Goal: Find specific page/section: Find specific page/section

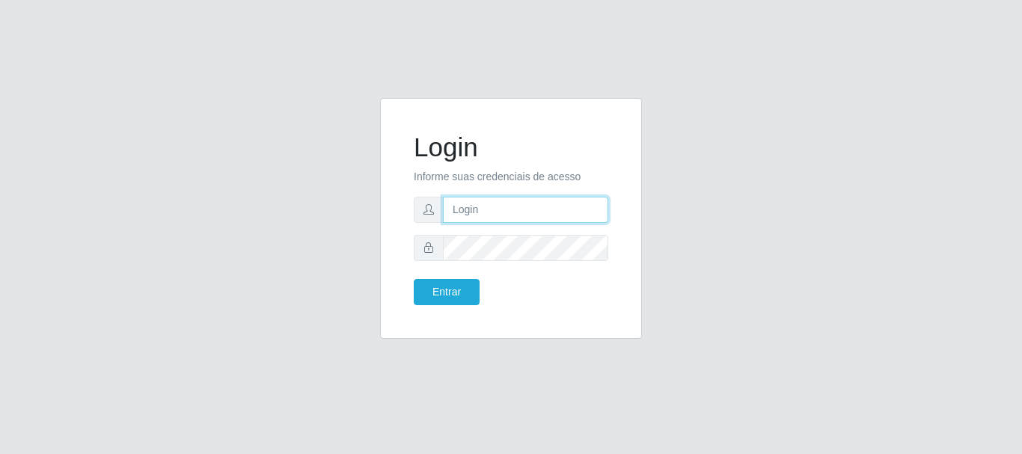
drag, startPoint x: 0, startPoint y: 0, endPoint x: 509, endPoint y: 200, distance: 547.3
click at [509, 200] on input "text" at bounding box center [525, 210] width 165 height 26
type input "[PERSON_NAME]"
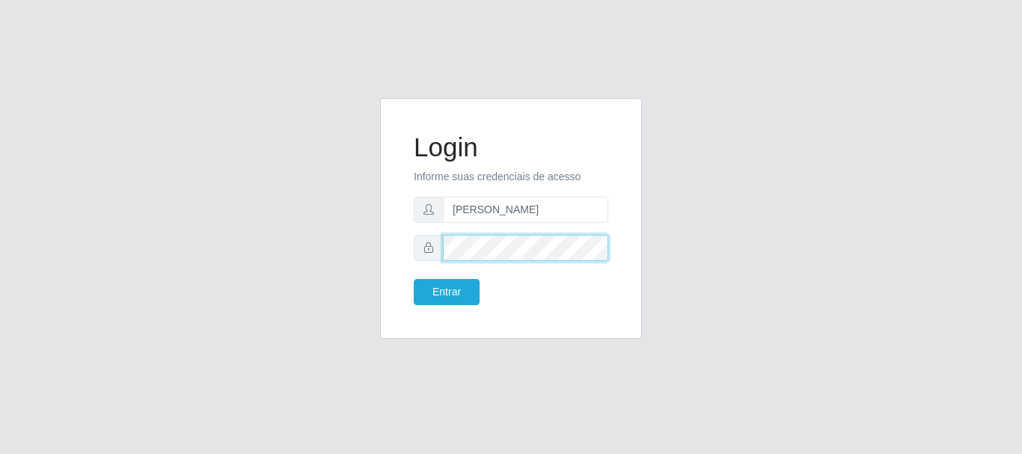
click at [414, 279] on button "Entrar" at bounding box center [447, 292] width 66 height 26
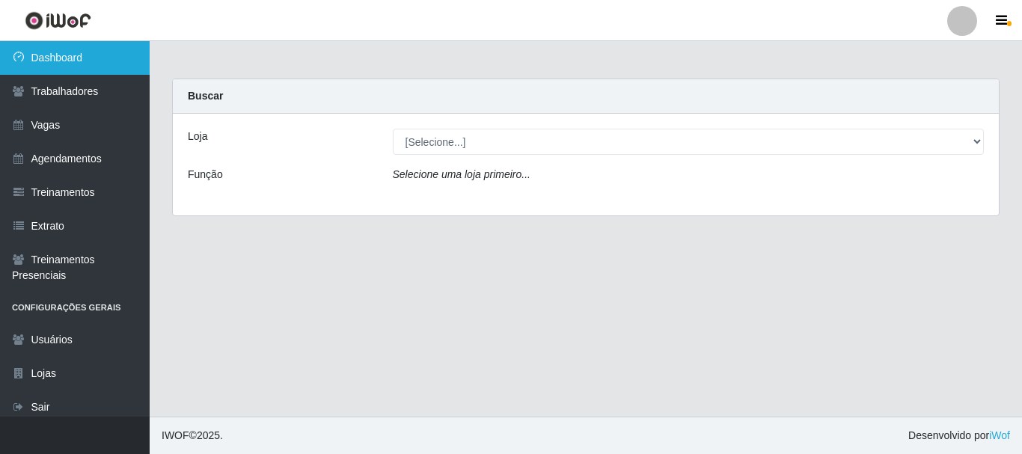
click at [58, 71] on link "Dashboard" at bounding box center [75, 58] width 150 height 34
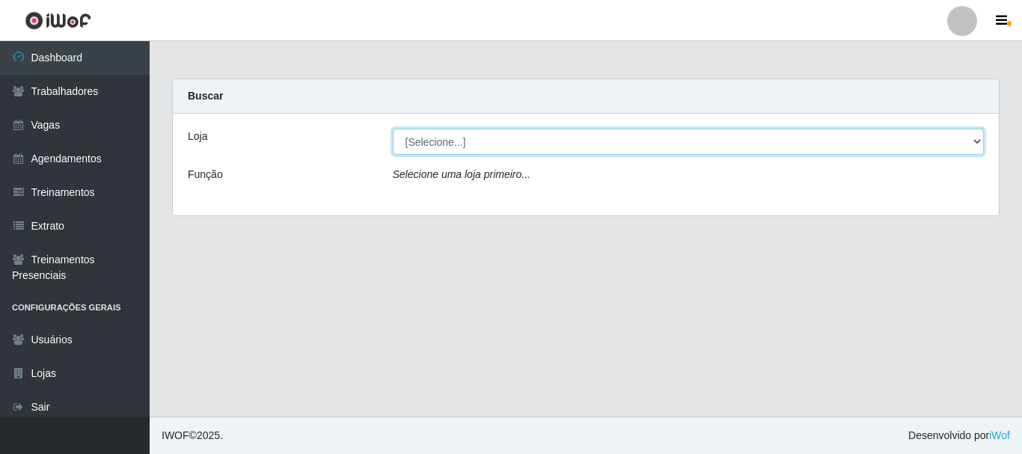
click at [555, 134] on select "[Selecione...] [GEOGRAPHIC_DATA]" at bounding box center [689, 142] width 592 height 26
select select "279"
click at [393, 129] on select "[Selecione...] [GEOGRAPHIC_DATA]" at bounding box center [689, 142] width 592 height 26
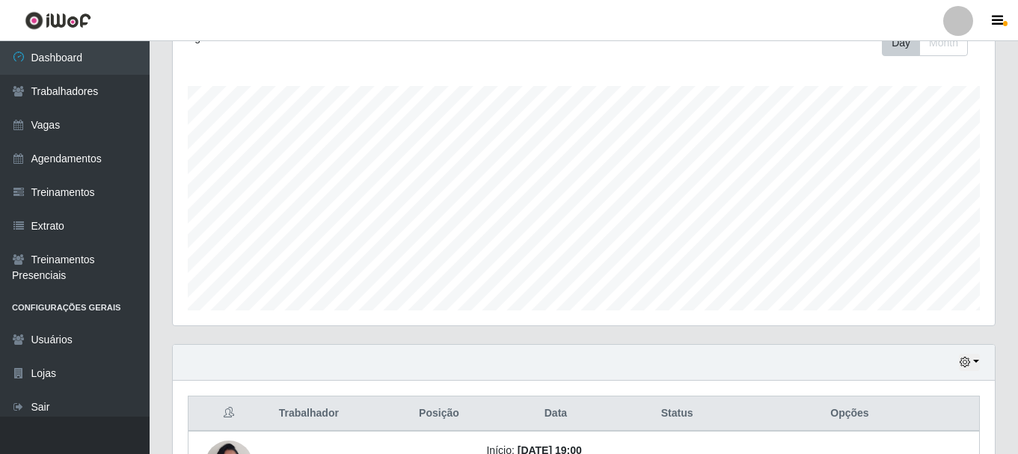
scroll to position [406, 0]
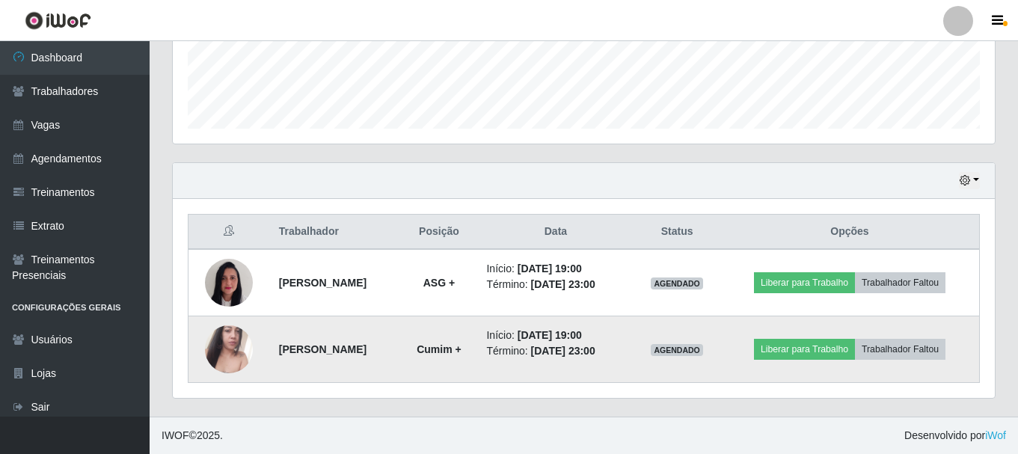
click at [223, 334] on img at bounding box center [229, 349] width 48 height 85
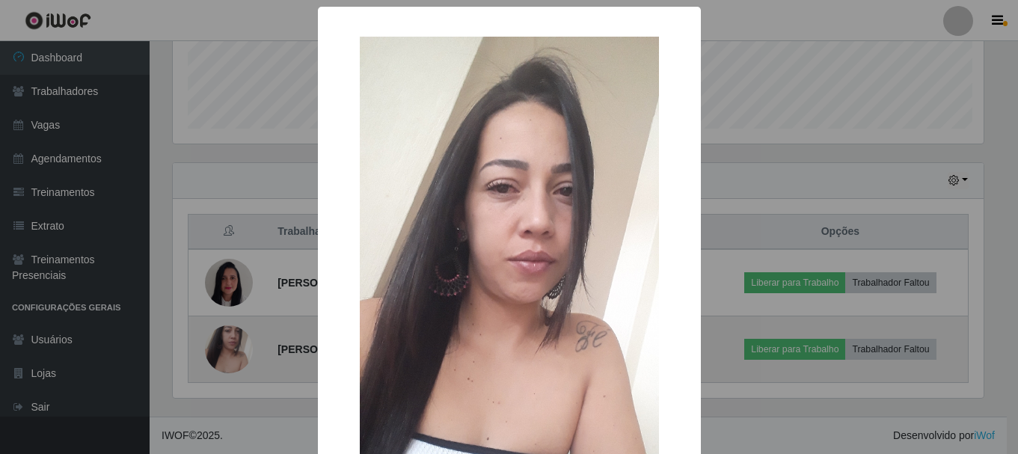
scroll to position [310, 814]
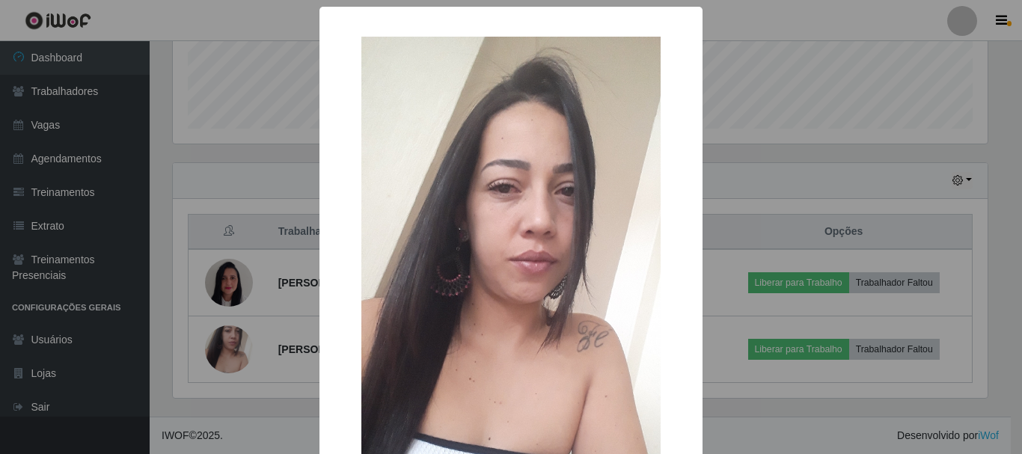
click at [273, 262] on div "× OK Cancel" at bounding box center [511, 227] width 1022 height 454
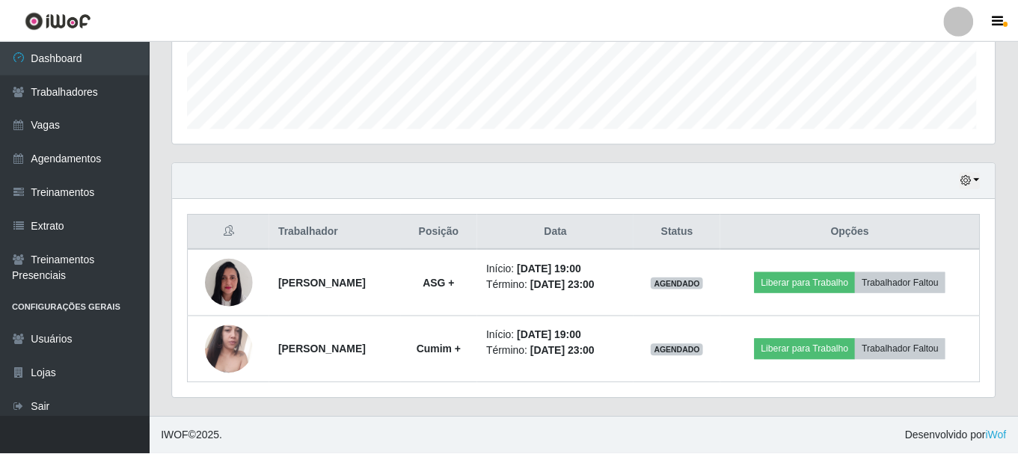
scroll to position [310, 822]
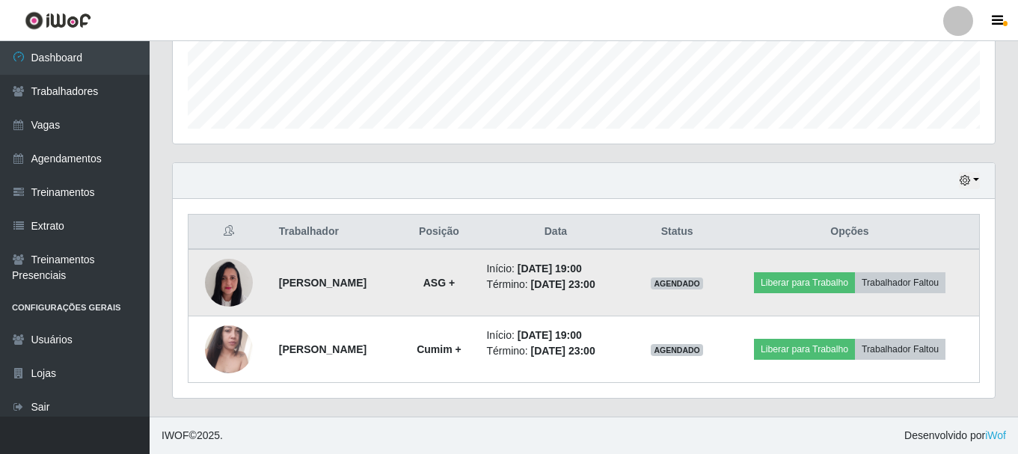
click at [221, 288] on img at bounding box center [229, 283] width 48 height 64
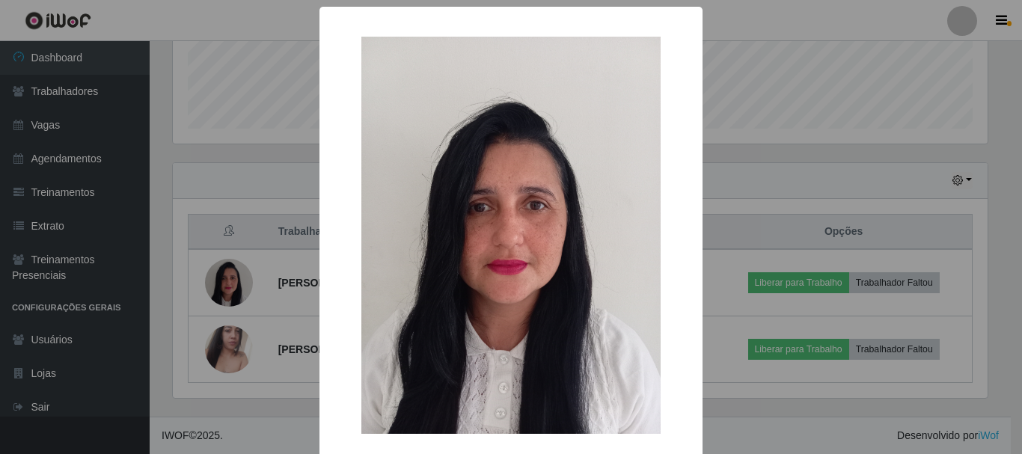
click at [244, 266] on div "× OK Cancel" at bounding box center [511, 227] width 1022 height 454
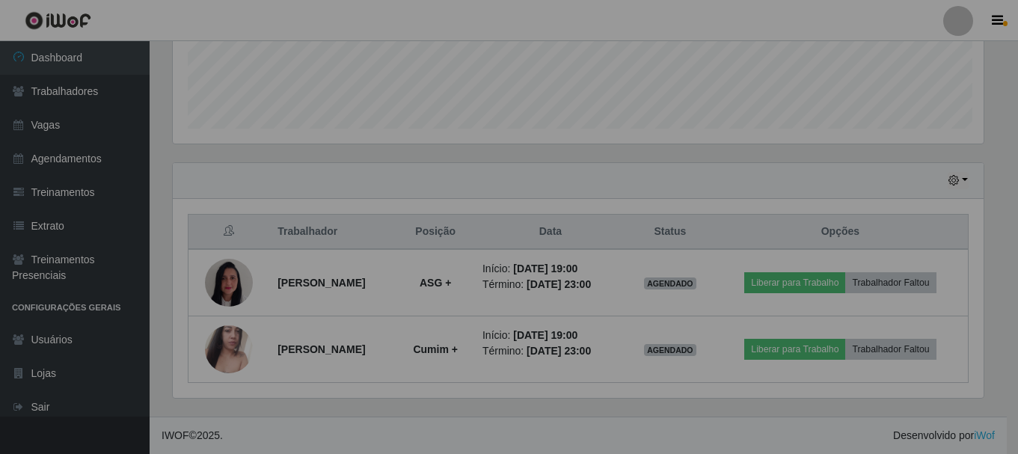
scroll to position [310, 822]
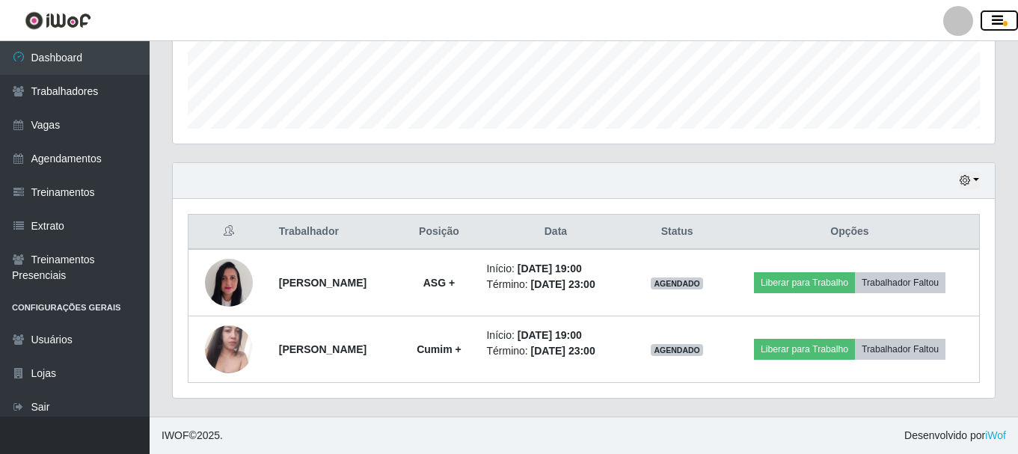
click at [998, 21] on icon "button" at bounding box center [997, 20] width 11 height 13
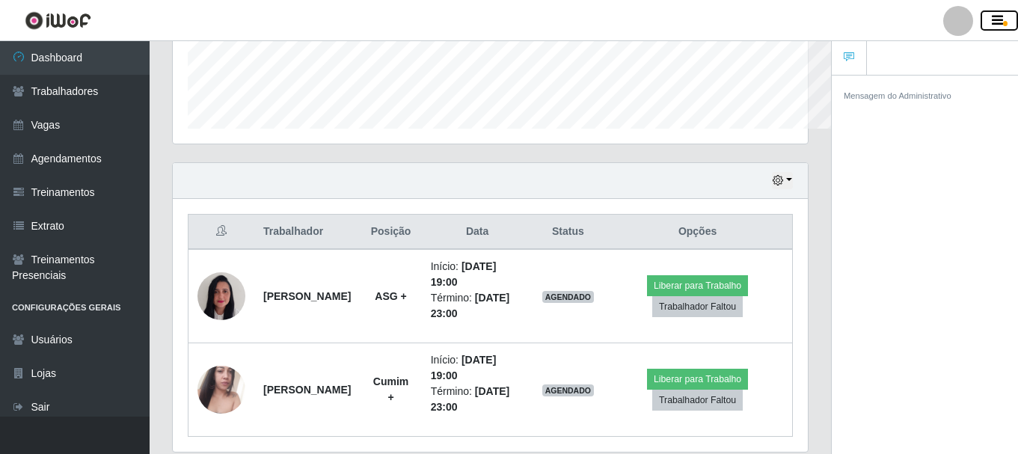
scroll to position [747546, 747220]
click at [997, 28] on icon "button" at bounding box center [997, 20] width 11 height 13
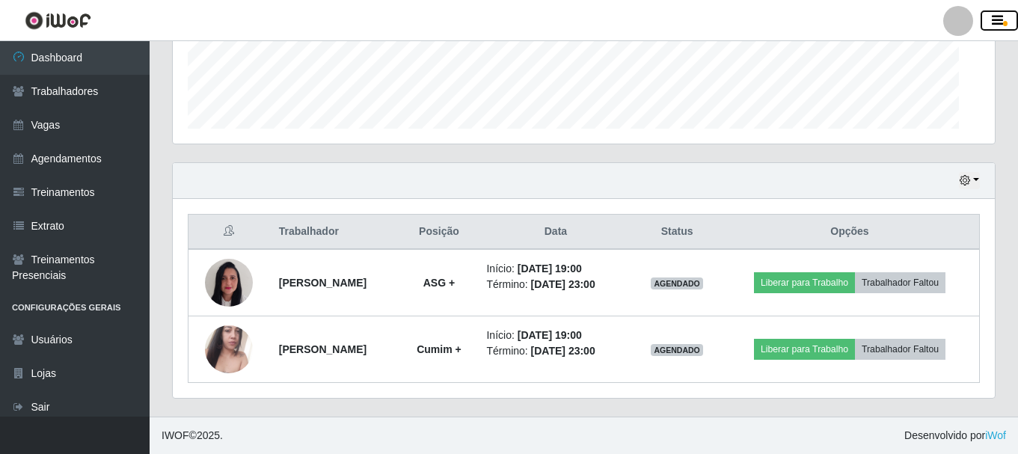
scroll to position [310, 822]
click at [980, 174] on div "Hoje 1 dia 3 dias 1 Semana Não encerrados" at bounding box center [584, 181] width 822 height 36
click at [974, 182] on button "button" at bounding box center [969, 180] width 21 height 17
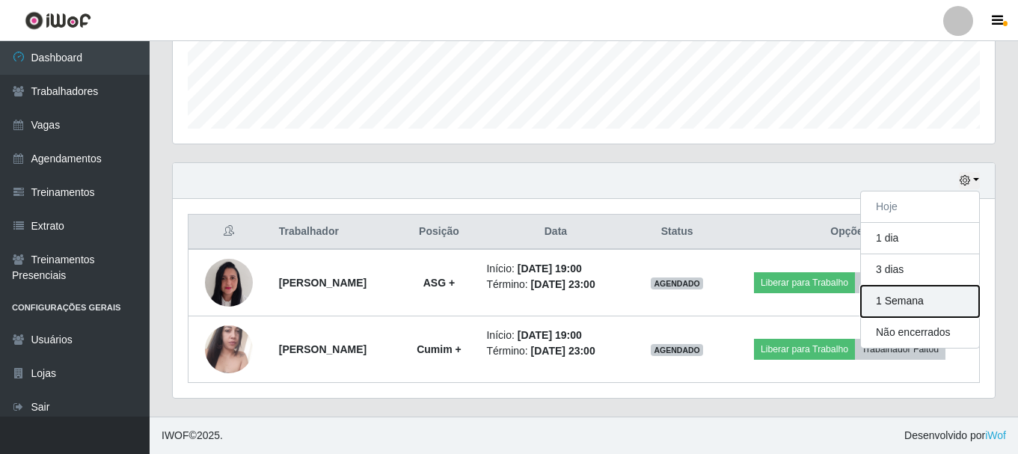
click at [923, 306] on button "1 Semana" at bounding box center [920, 301] width 118 height 31
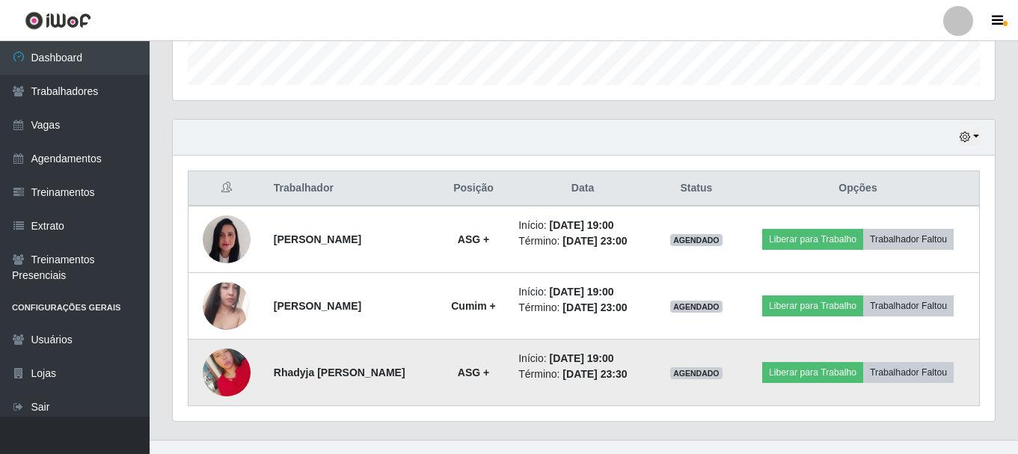
scroll to position [473, 0]
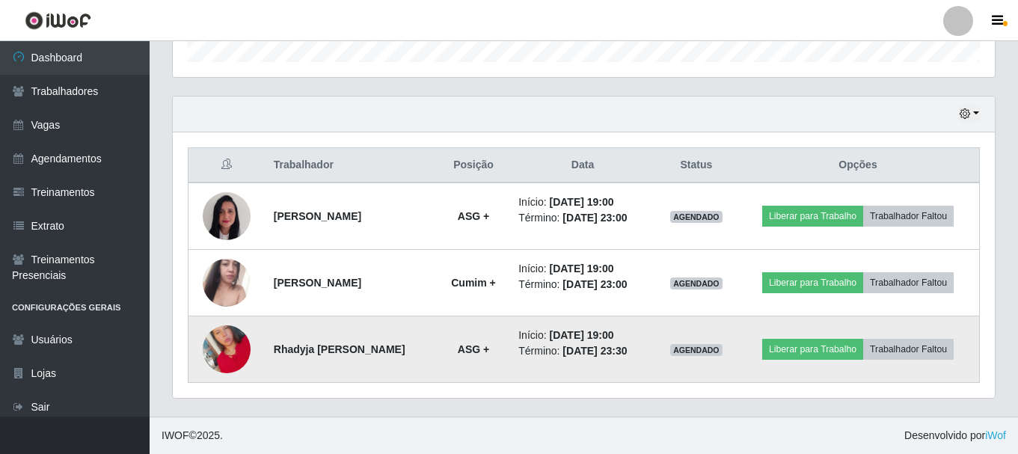
click at [228, 350] on img at bounding box center [227, 349] width 48 height 85
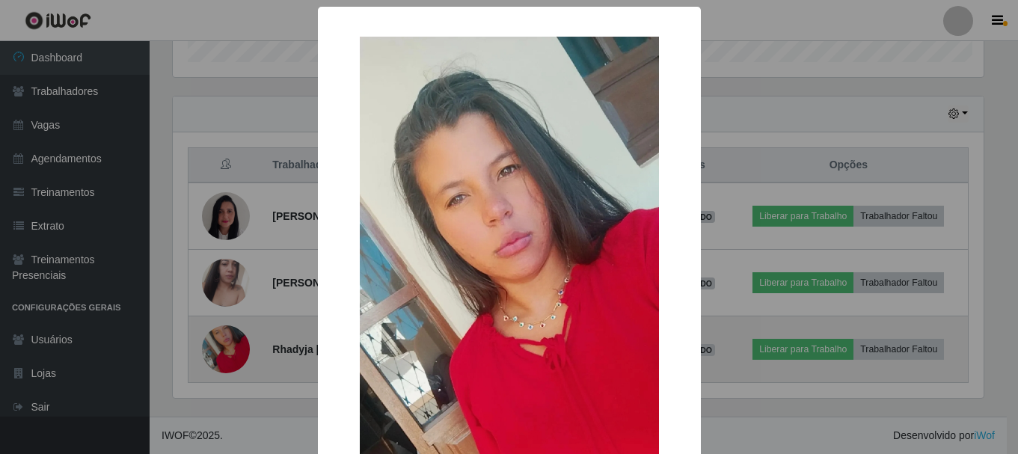
scroll to position [310, 814]
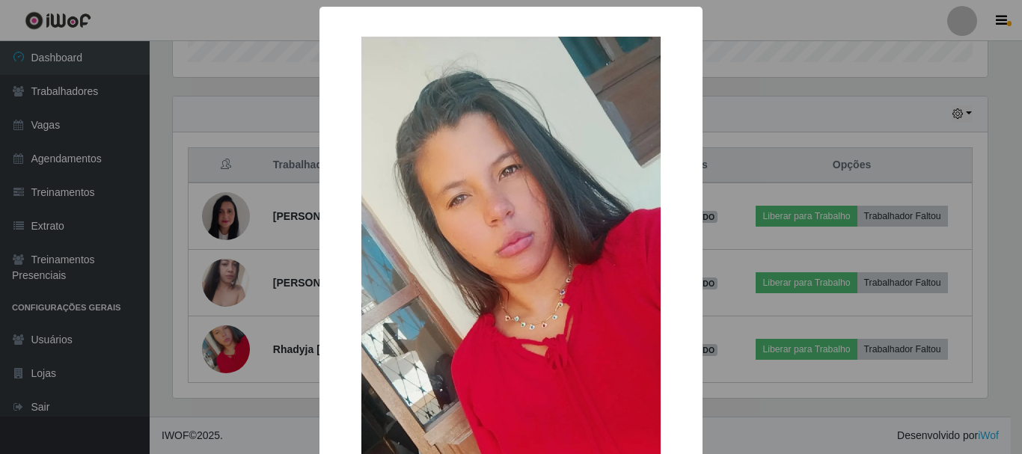
click at [777, 111] on div "× OK Cancel" at bounding box center [511, 227] width 1022 height 454
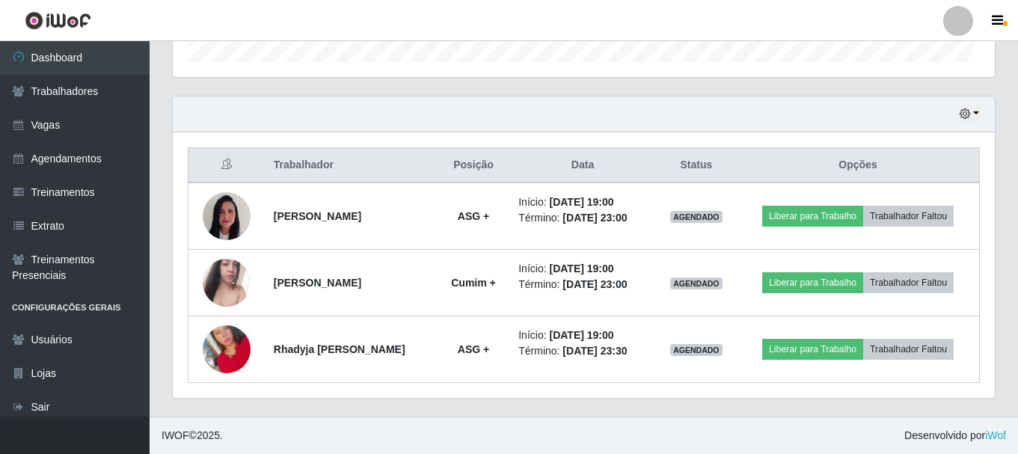
scroll to position [310, 822]
click at [643, 403] on div "Hoje 1 dia 3 dias 1 Semana Não encerrados Trabalhador Posição Data Status Opçõe…" at bounding box center [584, 256] width 846 height 321
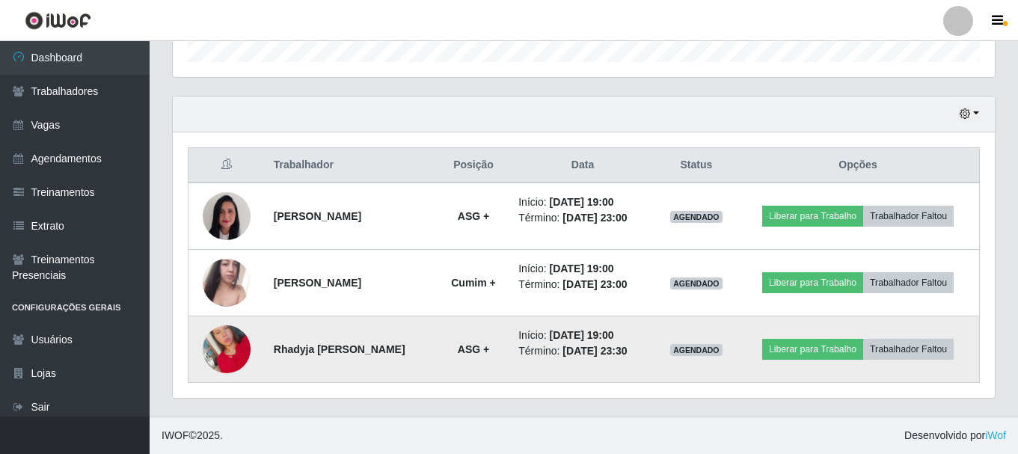
click at [227, 345] on img at bounding box center [227, 349] width 48 height 85
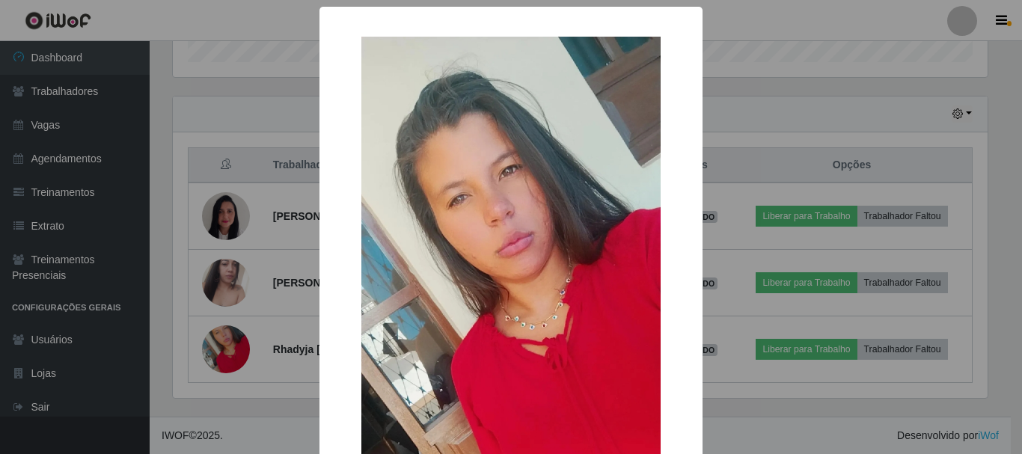
click at [773, 400] on div "× OK Cancel" at bounding box center [511, 227] width 1022 height 454
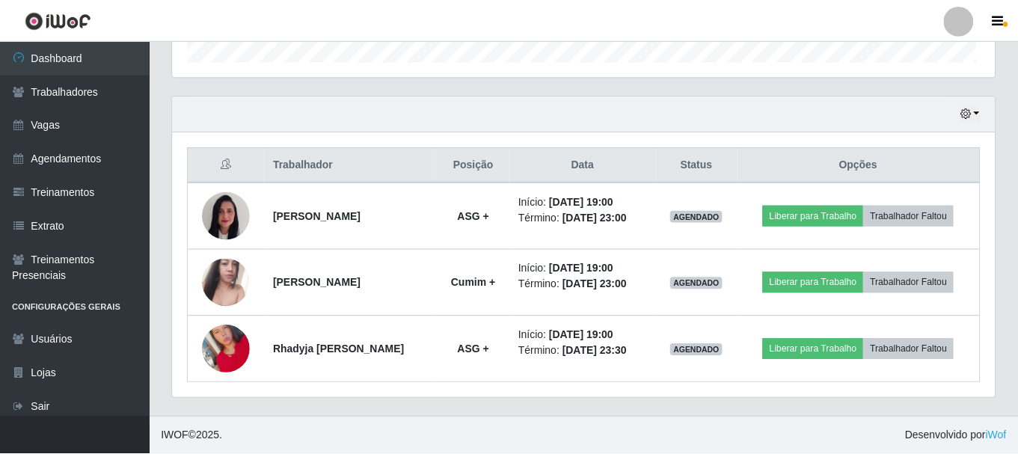
scroll to position [310, 822]
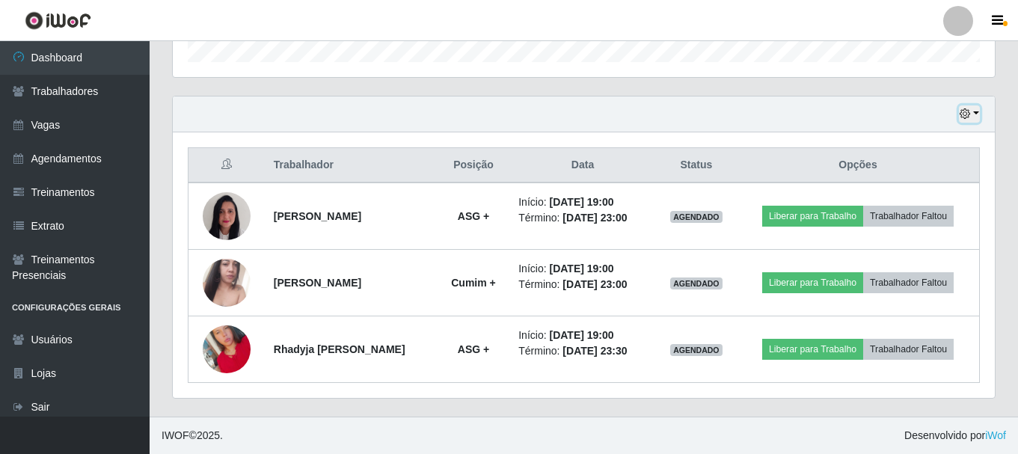
click at [977, 119] on button "button" at bounding box center [969, 113] width 21 height 17
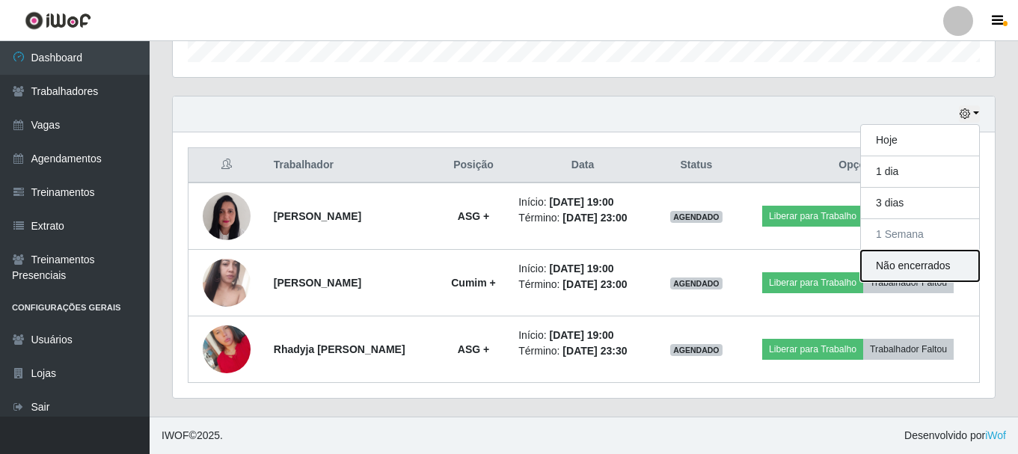
click at [915, 268] on button "Não encerrados" at bounding box center [920, 266] width 118 height 31
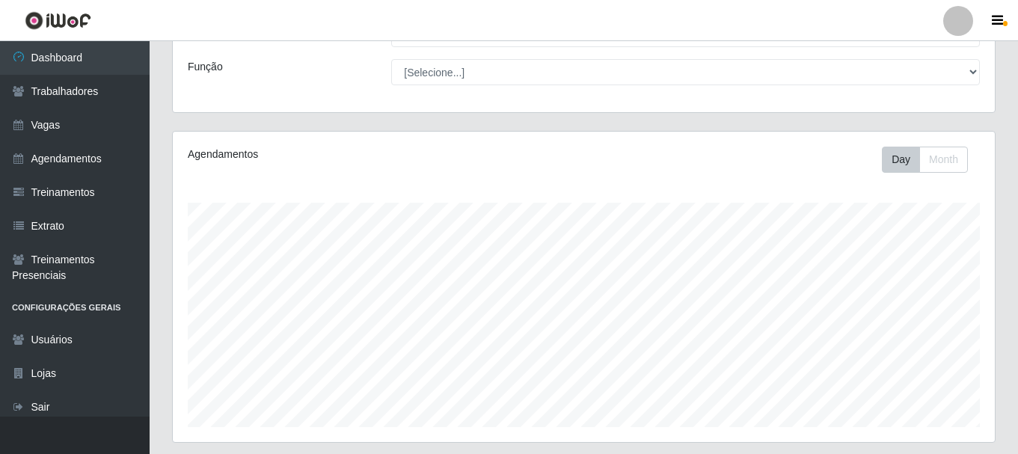
scroll to position [273, 0]
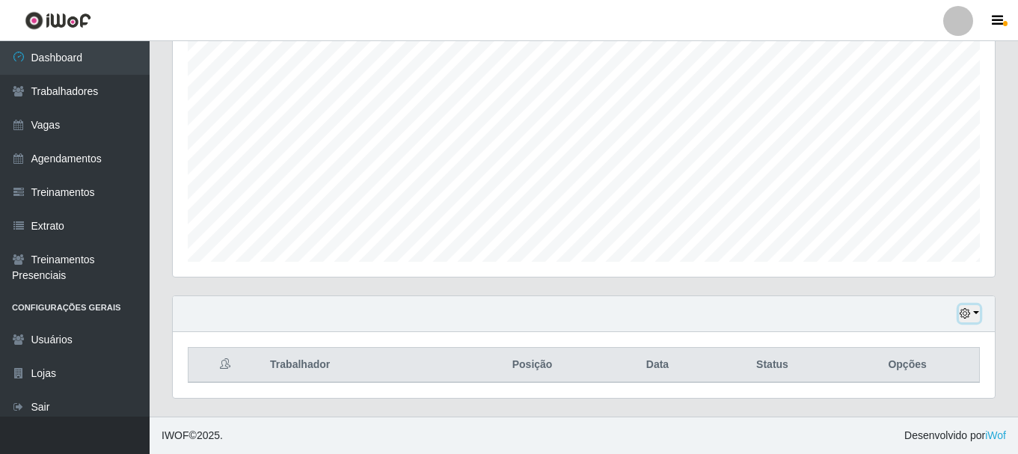
click at [979, 312] on button "button" at bounding box center [969, 313] width 21 height 17
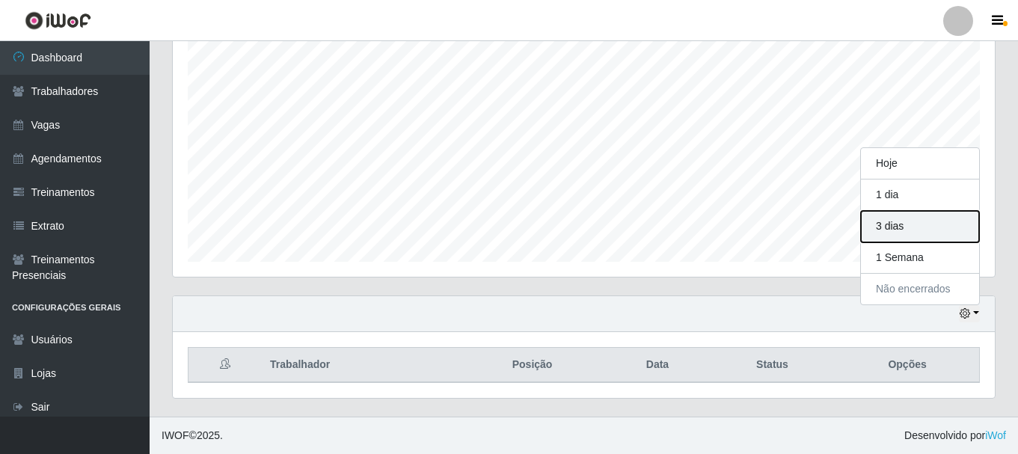
click at [898, 223] on button "3 dias" at bounding box center [920, 226] width 118 height 31
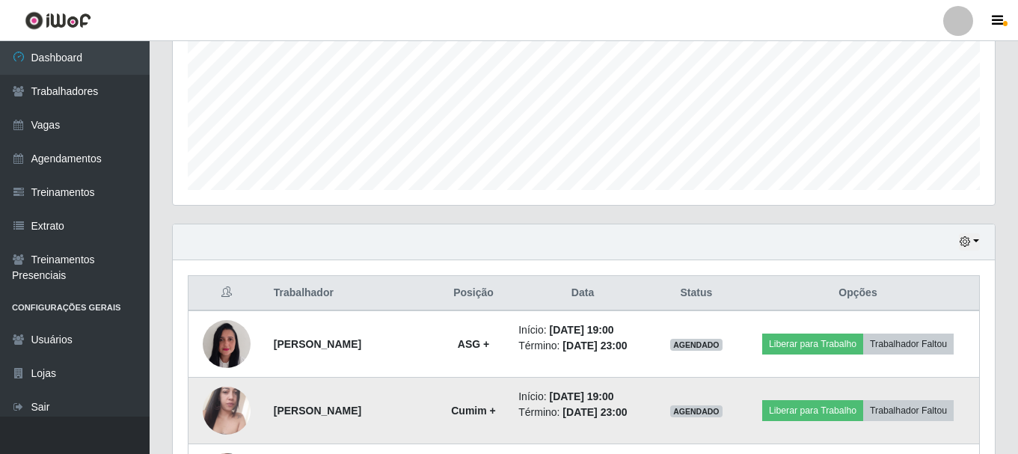
scroll to position [473, 0]
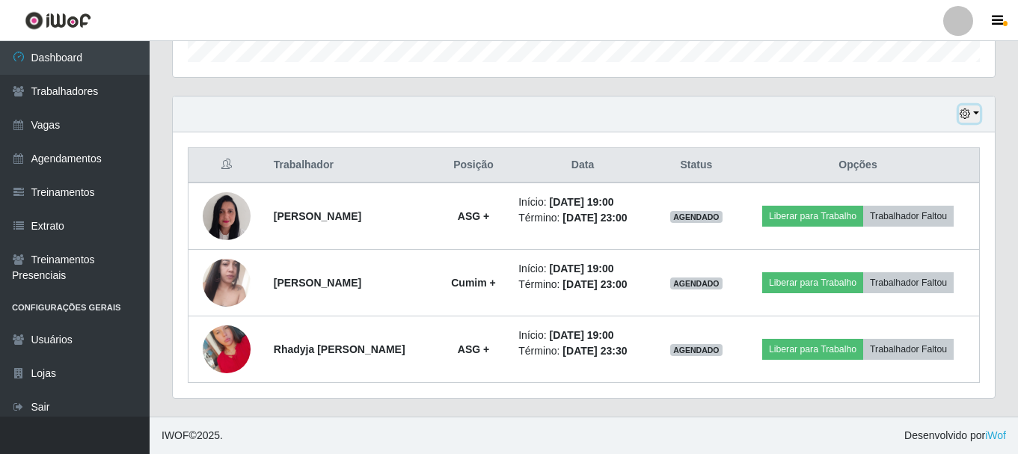
click at [969, 114] on icon "button" at bounding box center [964, 113] width 10 height 10
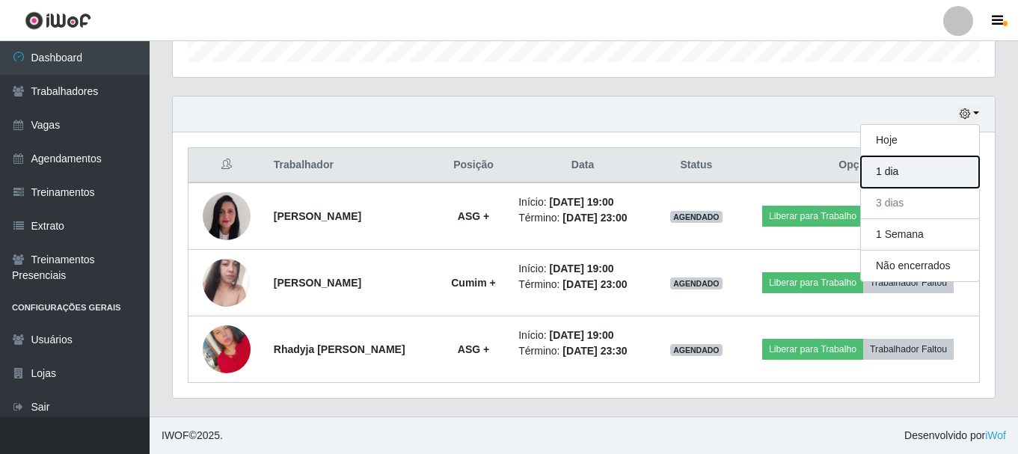
click at [914, 178] on button "1 dia" at bounding box center [920, 171] width 118 height 31
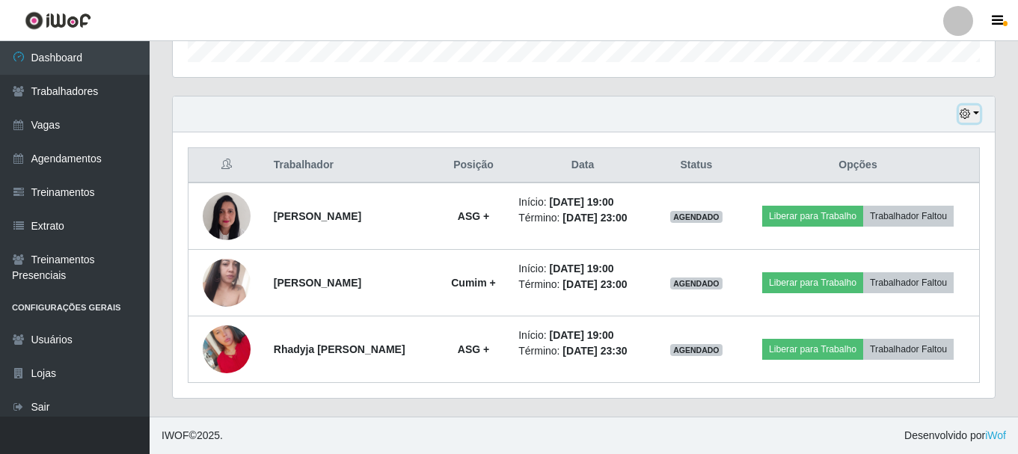
click at [977, 121] on button "button" at bounding box center [969, 113] width 21 height 17
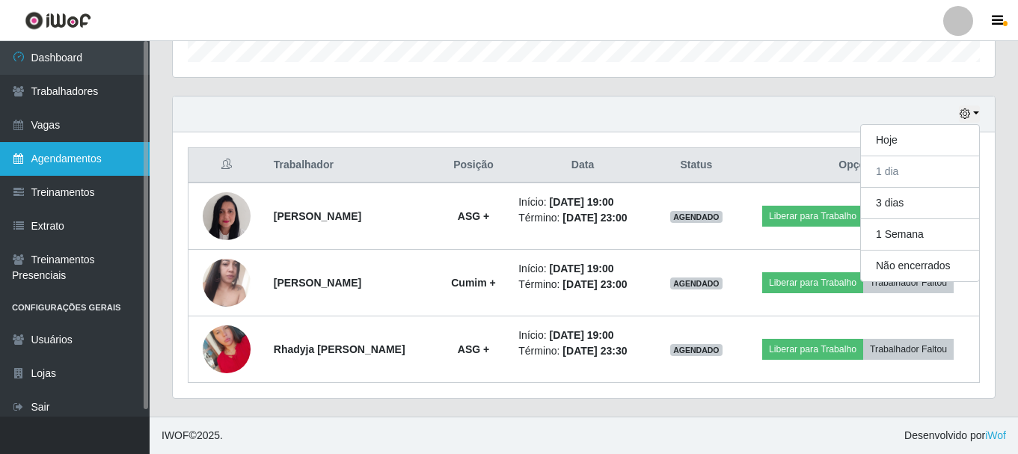
click at [84, 154] on link "Agendamentos" at bounding box center [75, 159] width 150 height 34
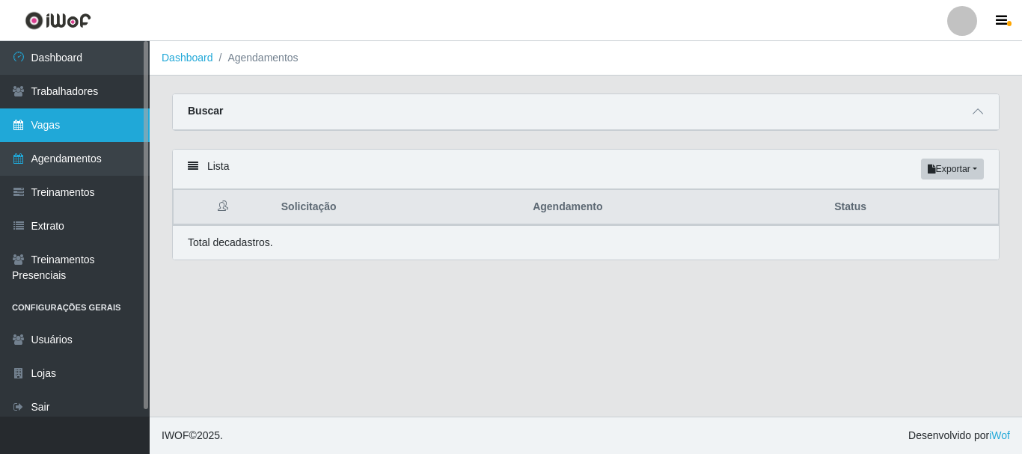
click at [102, 126] on link "Vagas" at bounding box center [75, 125] width 150 height 34
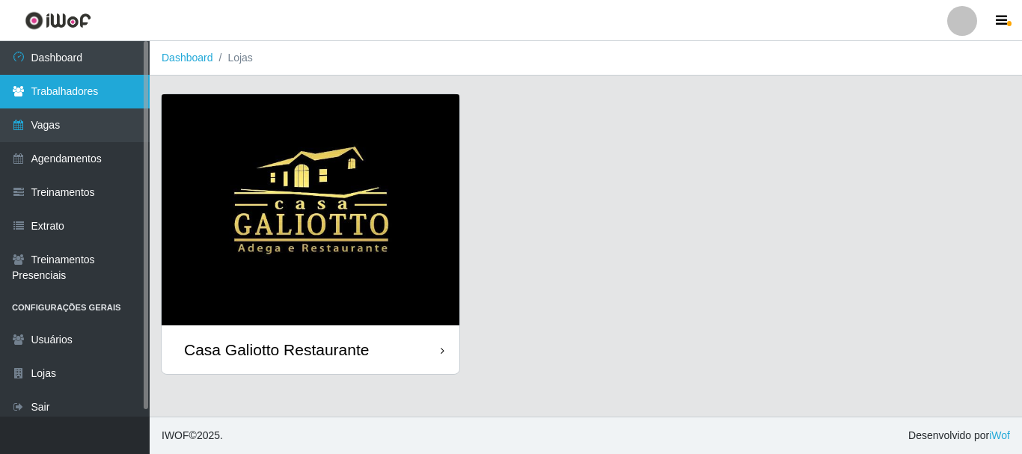
click at [73, 82] on link "Trabalhadores" at bounding box center [75, 92] width 150 height 34
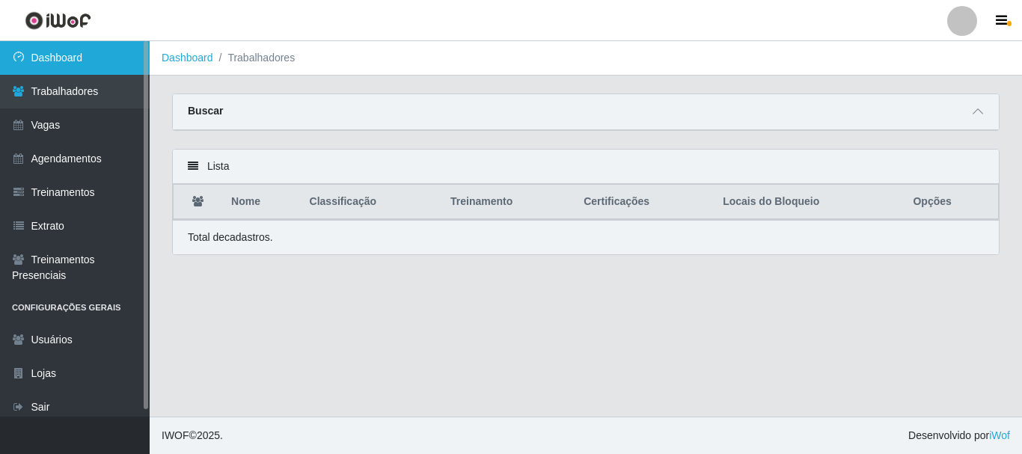
click at [77, 56] on link "Dashboard" at bounding box center [75, 58] width 150 height 34
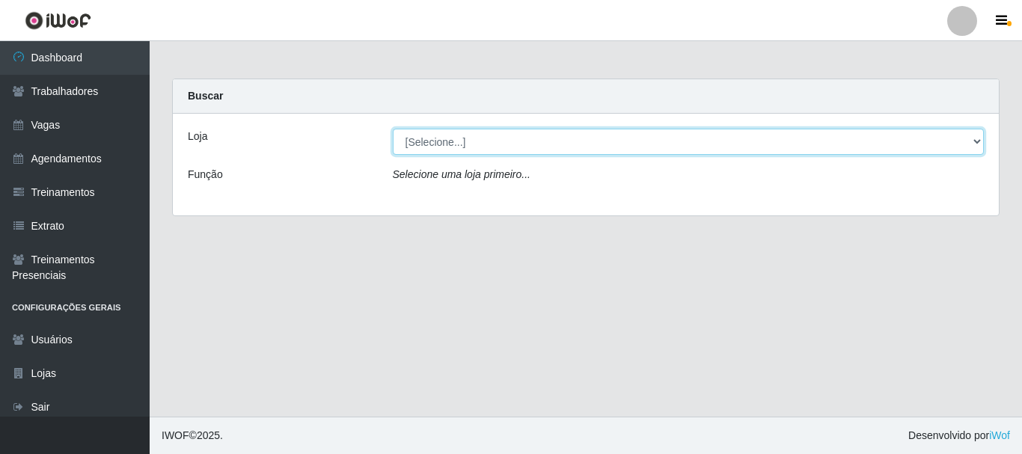
click at [525, 145] on select "[Selecione...] [GEOGRAPHIC_DATA]" at bounding box center [689, 142] width 592 height 26
select select "279"
click at [393, 129] on select "[Selecione...] [GEOGRAPHIC_DATA]" at bounding box center [689, 142] width 592 height 26
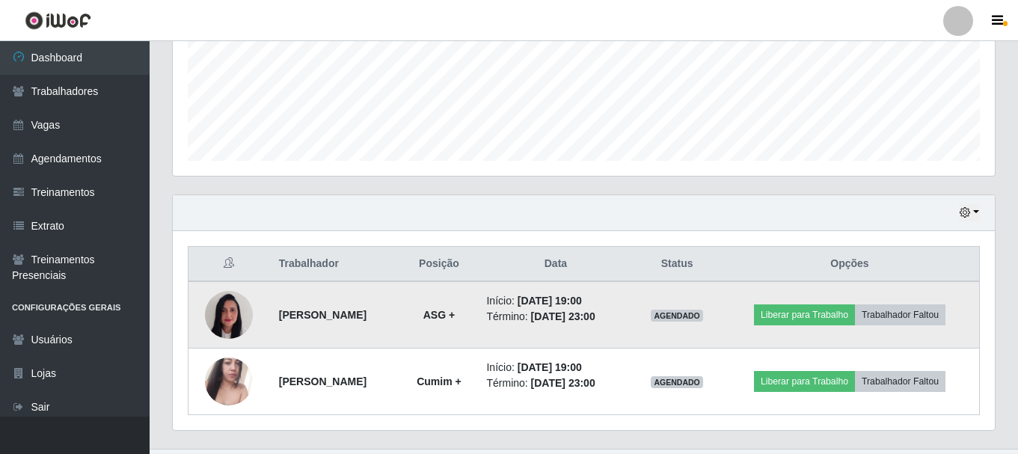
scroll to position [406, 0]
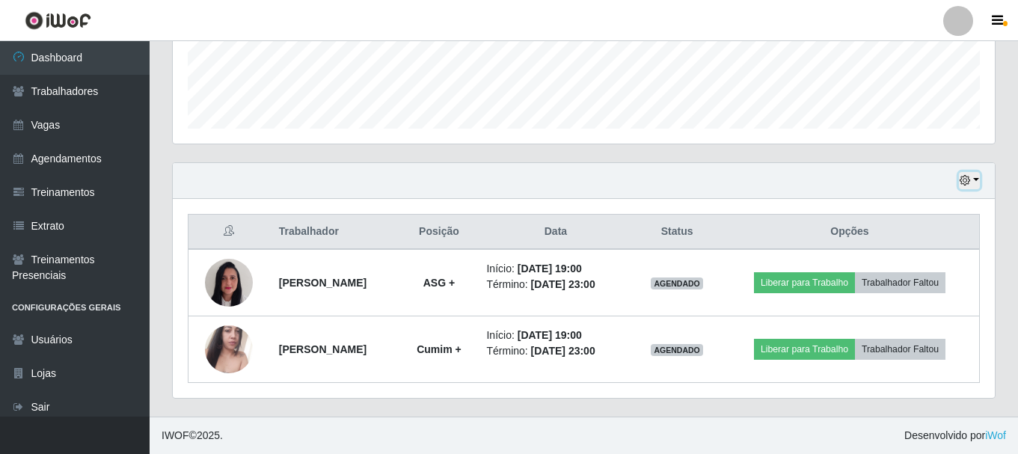
click at [971, 187] on button "button" at bounding box center [969, 180] width 21 height 17
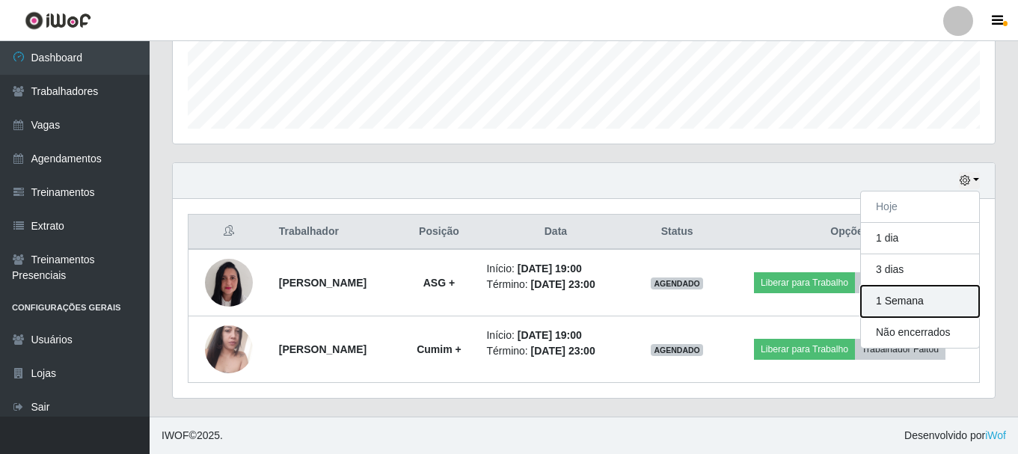
click at [918, 295] on button "1 Semana" at bounding box center [920, 301] width 118 height 31
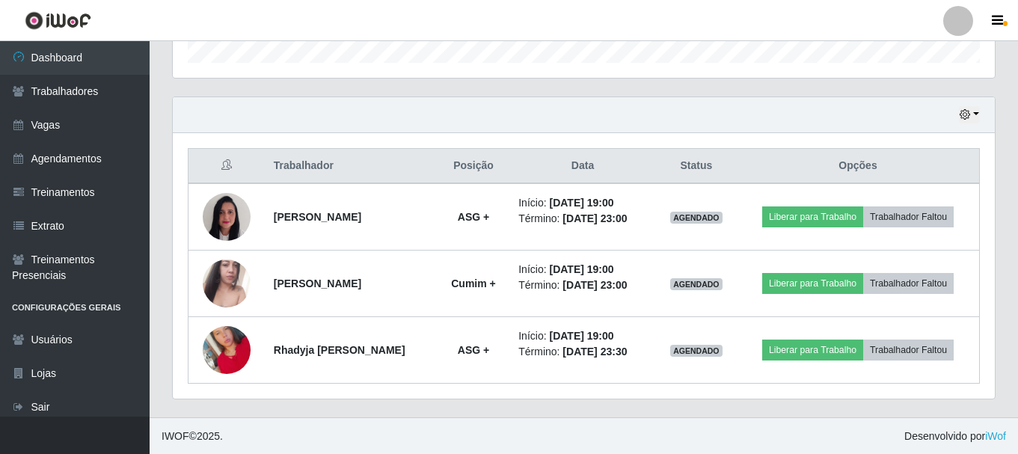
scroll to position [473, 0]
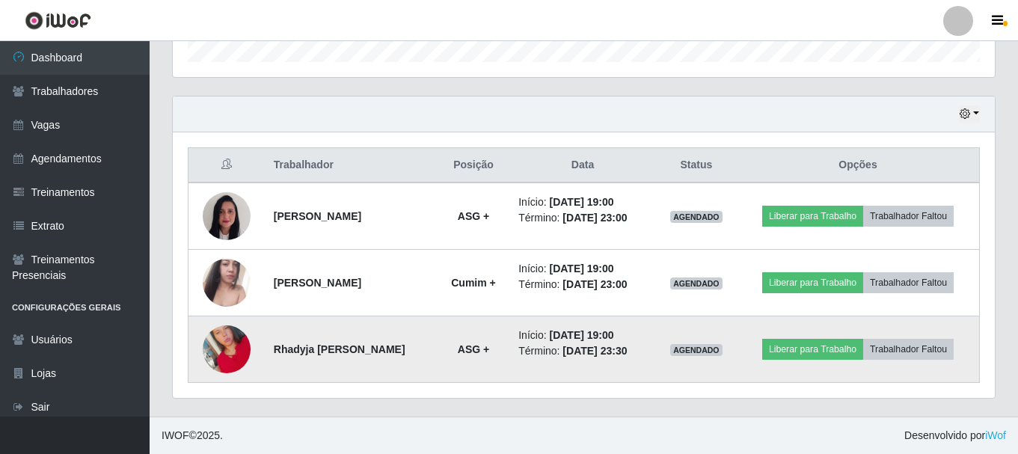
click at [656, 372] on td "Início: [DATE] 19:00 Término: [DATE] 23:30" at bounding box center [582, 349] width 147 height 67
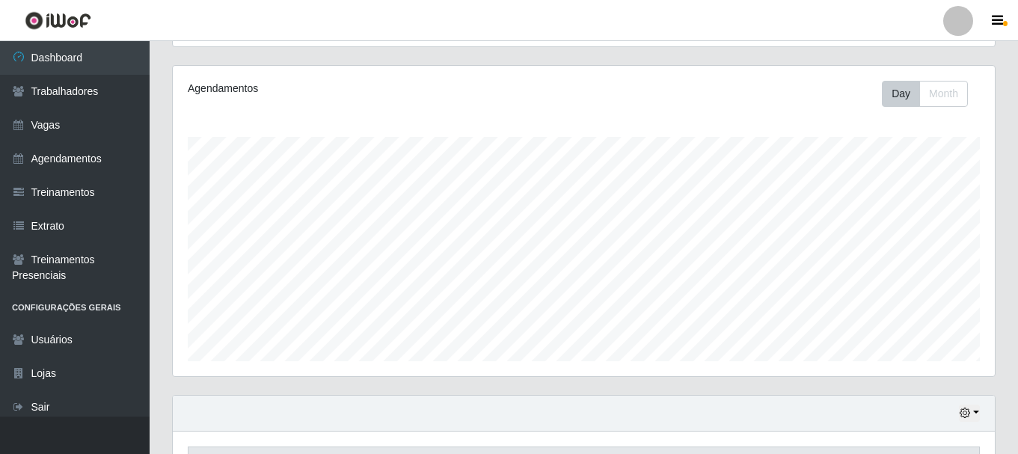
scroll to position [0, 0]
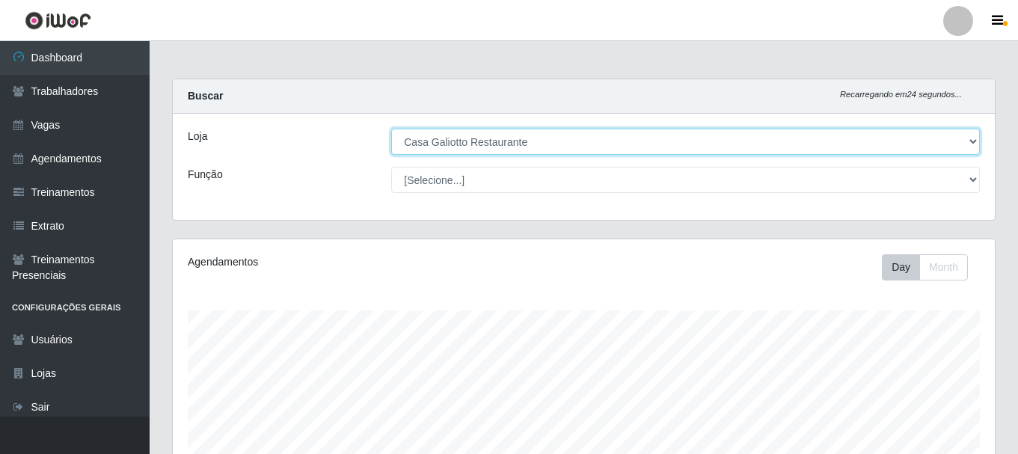
click at [497, 137] on select "[Selecione...] [GEOGRAPHIC_DATA]" at bounding box center [685, 142] width 589 height 26
click at [391, 129] on select "[Selecione...] [GEOGRAPHIC_DATA]" at bounding box center [685, 142] width 589 height 26
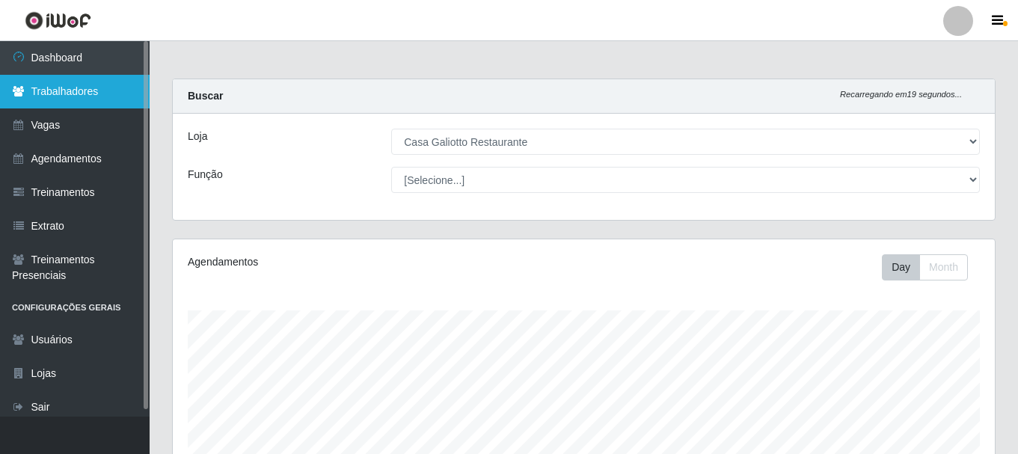
click at [105, 90] on link "Trabalhadores" at bounding box center [75, 92] width 150 height 34
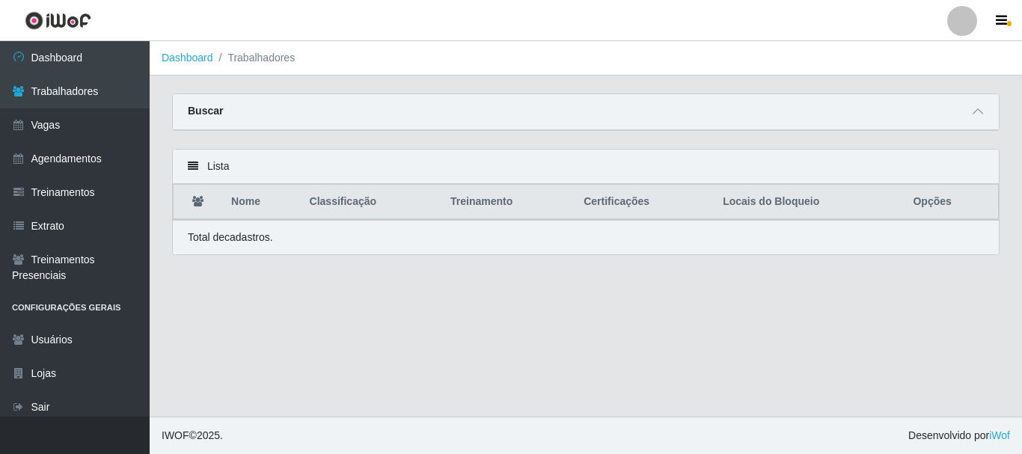
click at [1006, 106] on div "Carregando... Buscar Nome Confirmar" at bounding box center [586, 120] width 850 height 55
click at [986, 112] on span at bounding box center [977, 111] width 18 height 17
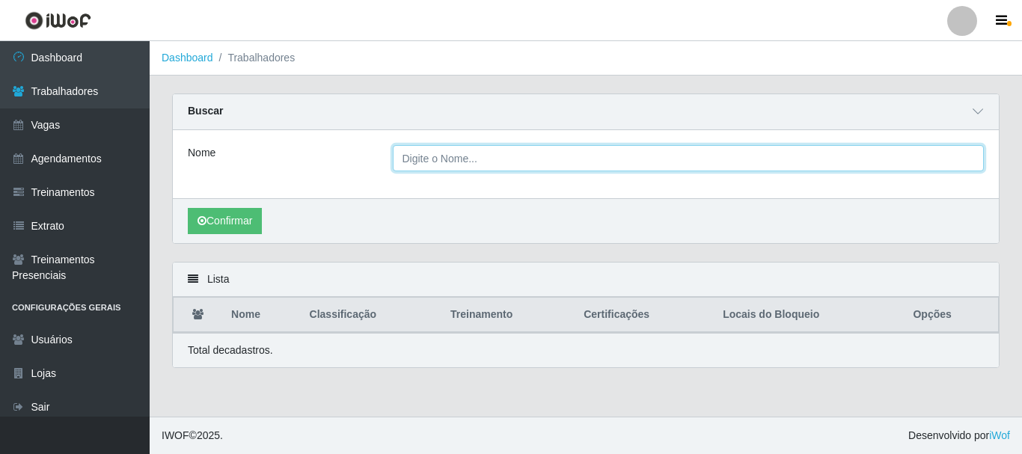
click at [618, 165] on input "Nome" at bounding box center [689, 158] width 592 height 26
click at [188, 208] on button "Confirmar" at bounding box center [225, 221] width 74 height 26
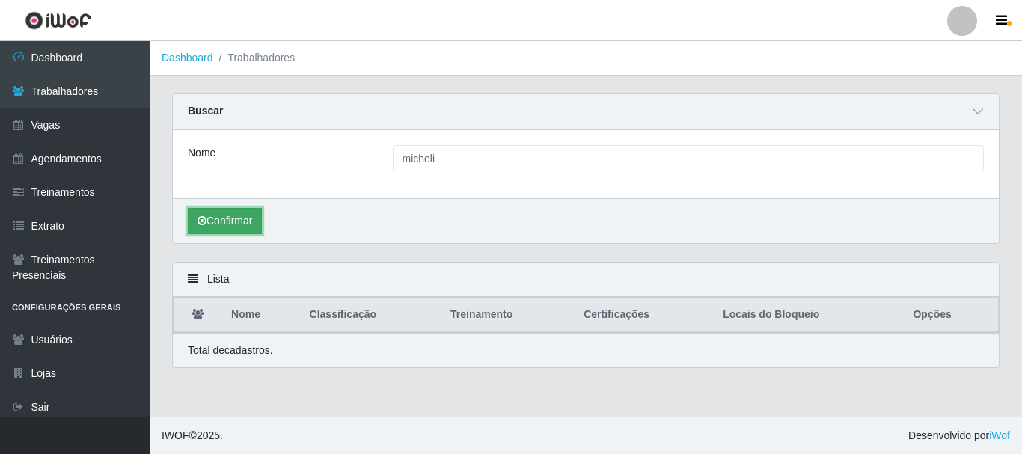
click at [242, 216] on button "Confirmar" at bounding box center [225, 221] width 74 height 26
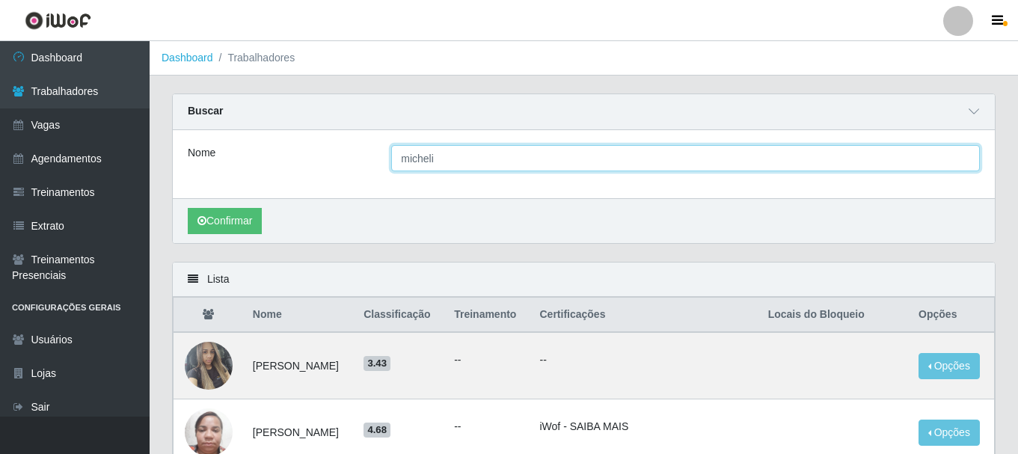
click at [490, 159] on input "micheli" at bounding box center [685, 158] width 589 height 26
type input "michely"
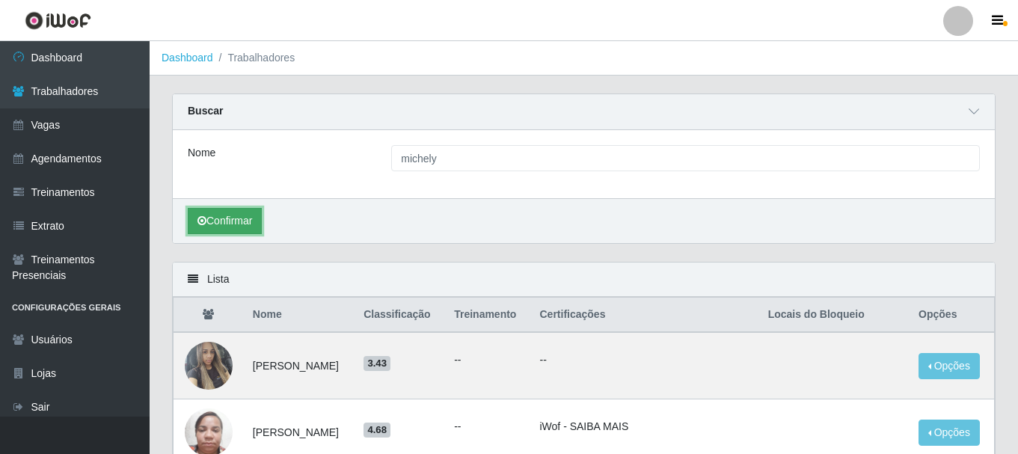
click at [245, 221] on button "Confirmar" at bounding box center [225, 221] width 74 height 26
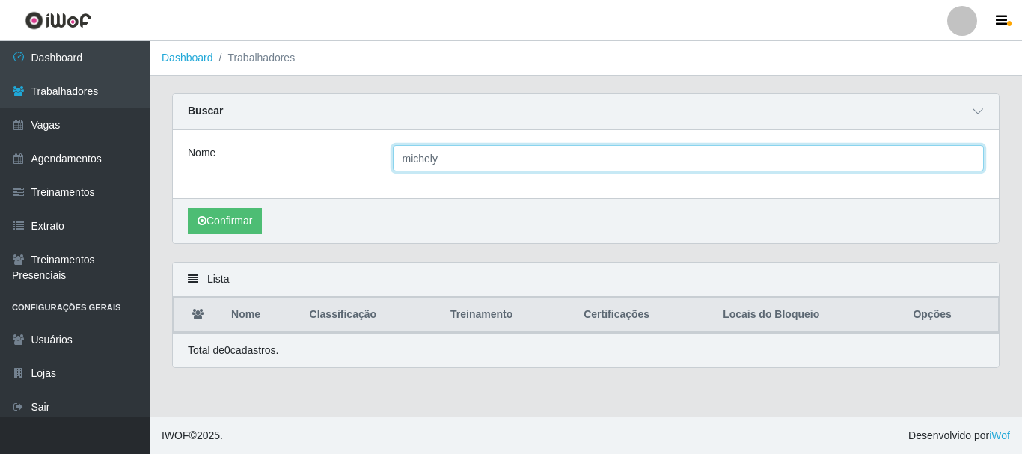
drag, startPoint x: 471, startPoint y: 164, endPoint x: 328, endPoint y: 185, distance: 145.1
click at [328, 185] on div "Nome [PERSON_NAME]" at bounding box center [586, 164] width 826 height 68
type input "michely"
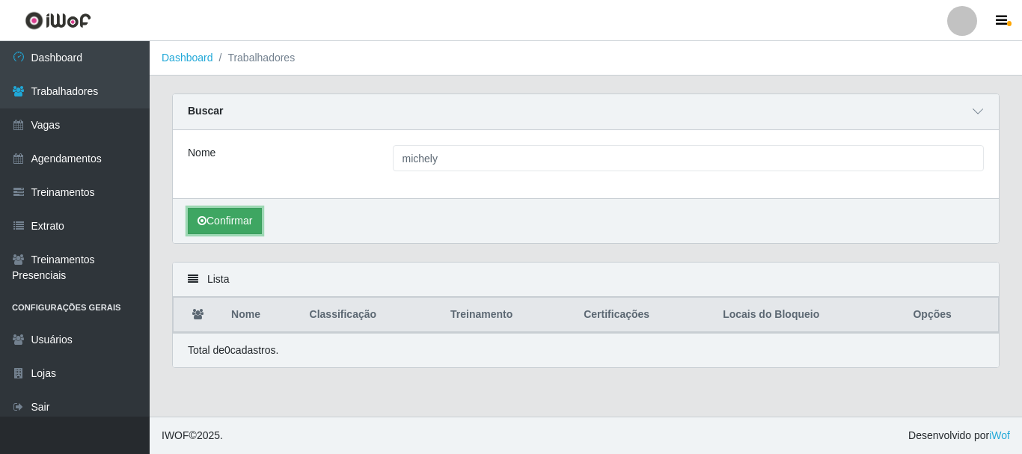
click at [238, 219] on button "Confirmar" at bounding box center [225, 221] width 74 height 26
click at [331, 124] on div "Buscar Nome michely Confirmar" at bounding box center [585, 168] width 827 height 150
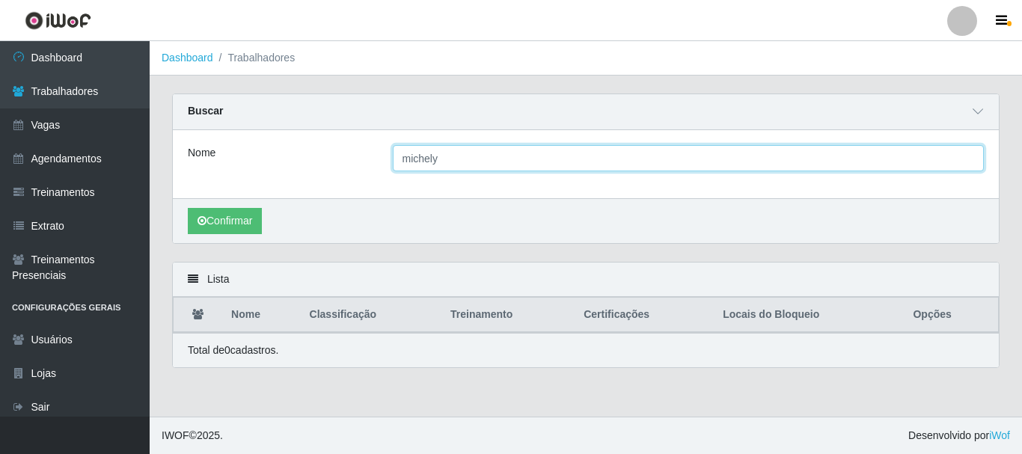
drag, startPoint x: 488, startPoint y: 152, endPoint x: 483, endPoint y: 159, distance: 8.7
click at [488, 153] on input "michely" at bounding box center [689, 158] width 592 height 26
drag, startPoint x: 387, startPoint y: 160, endPoint x: 380, endPoint y: 162, distance: 7.6
click at [380, 162] on div "Nome [PERSON_NAME]" at bounding box center [585, 158] width 818 height 26
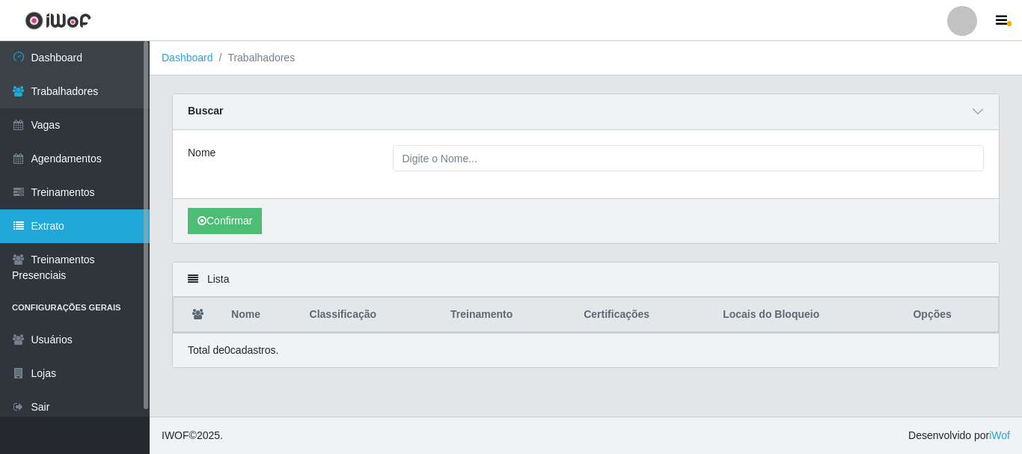
click at [31, 232] on link "Extrato" at bounding box center [75, 226] width 150 height 34
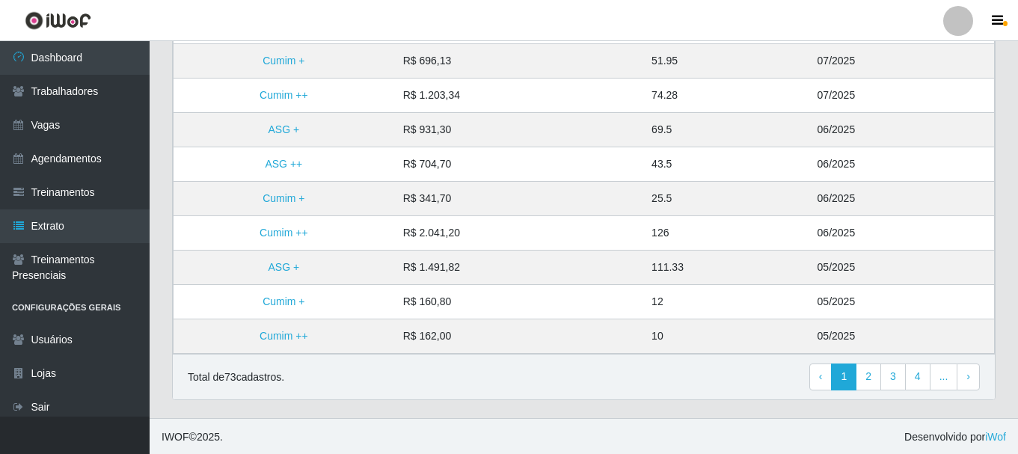
scroll to position [390, 0]
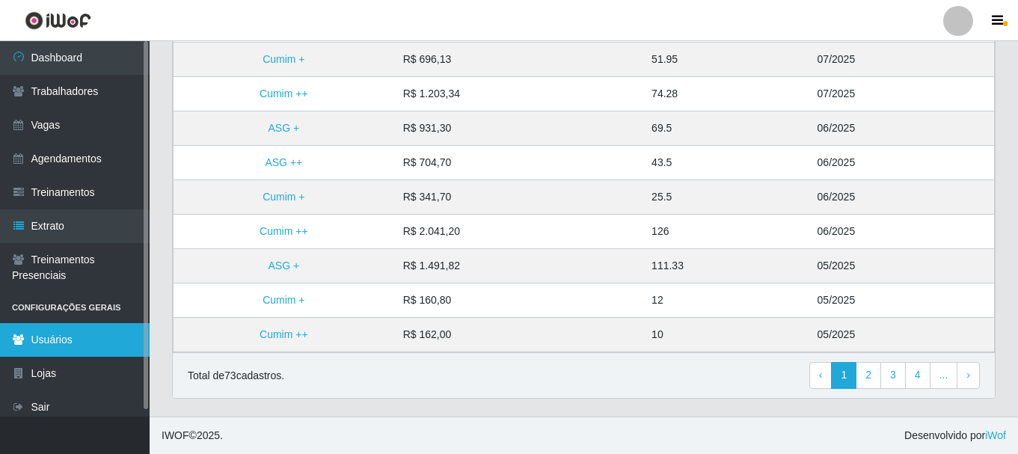
click at [77, 326] on link "Usuários" at bounding box center [75, 340] width 150 height 34
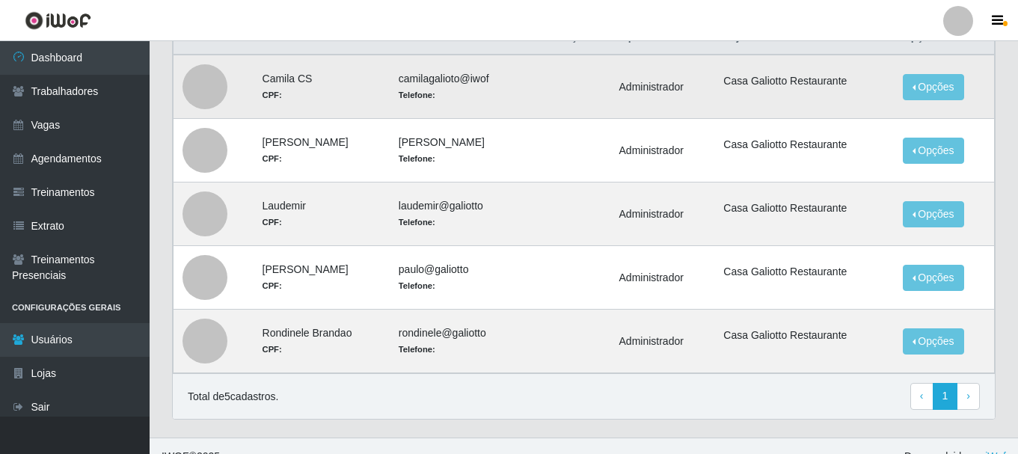
scroll to position [135, 0]
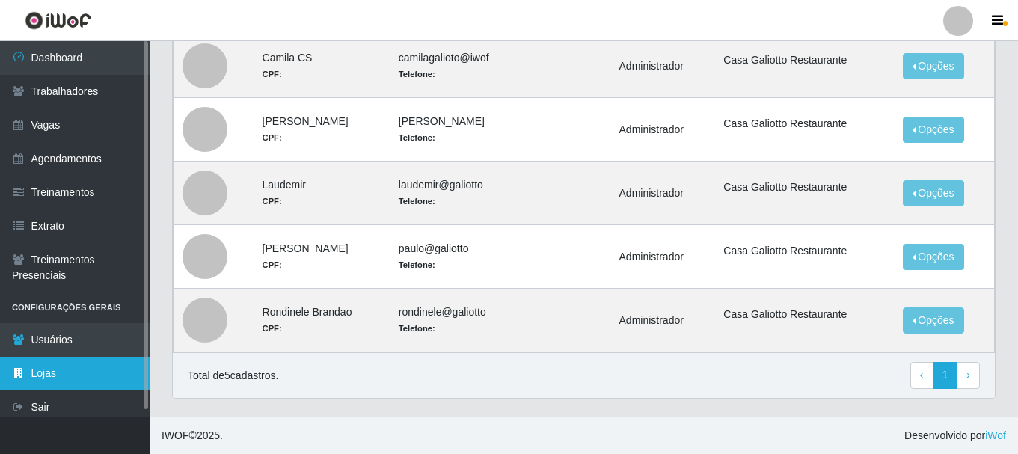
click at [111, 375] on link "Lojas" at bounding box center [75, 374] width 150 height 34
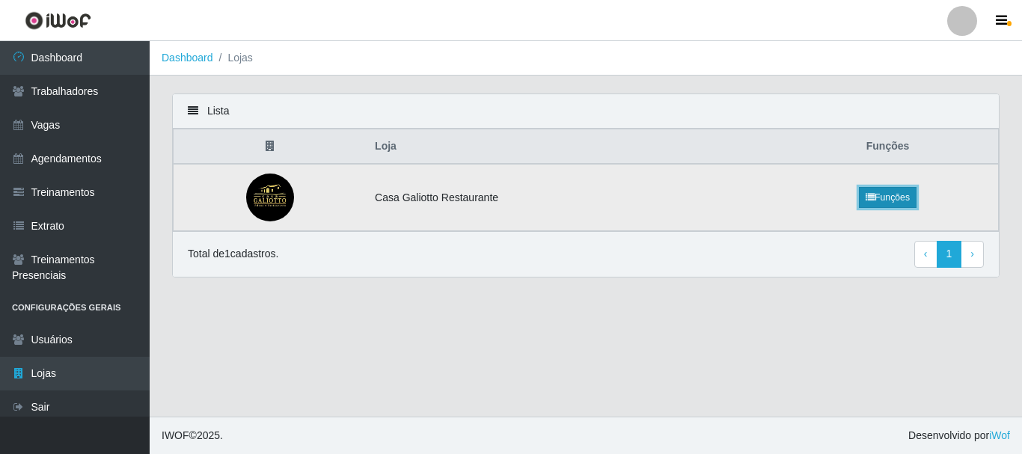
click at [890, 198] on link "Funções" at bounding box center [888, 197] width 58 height 21
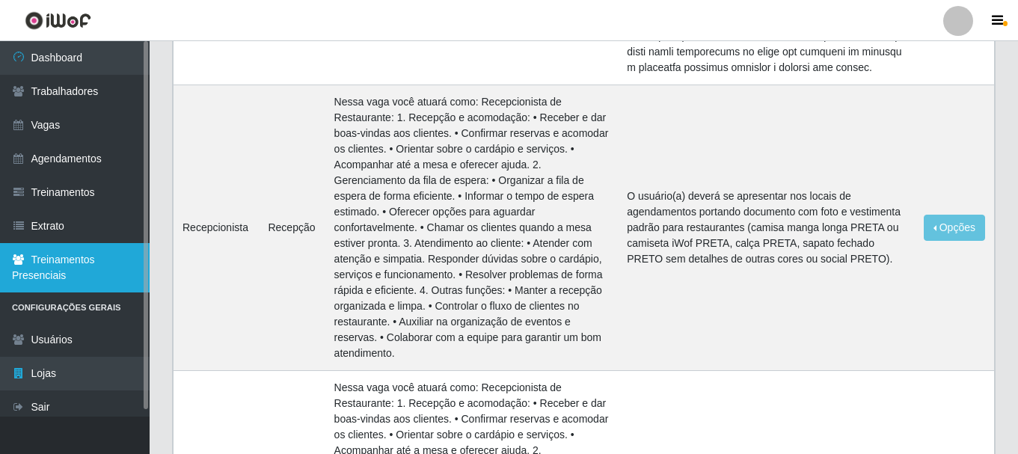
scroll to position [2842, 0]
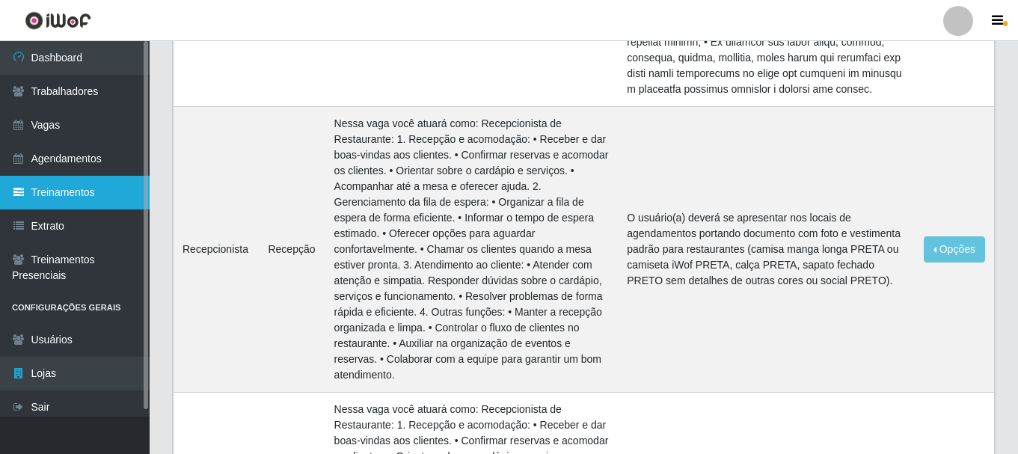
click at [108, 185] on link "Treinamentos" at bounding box center [75, 193] width 150 height 34
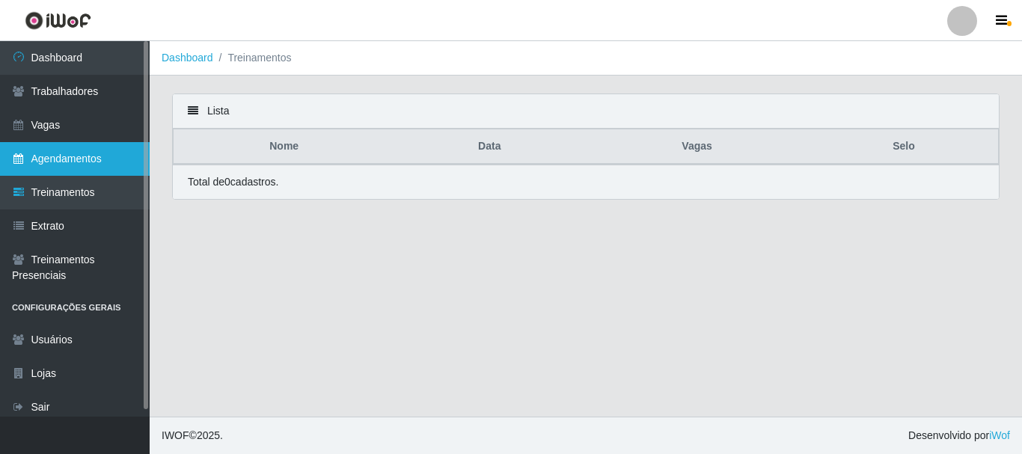
click at [116, 167] on link "Agendamentos" at bounding box center [75, 159] width 150 height 34
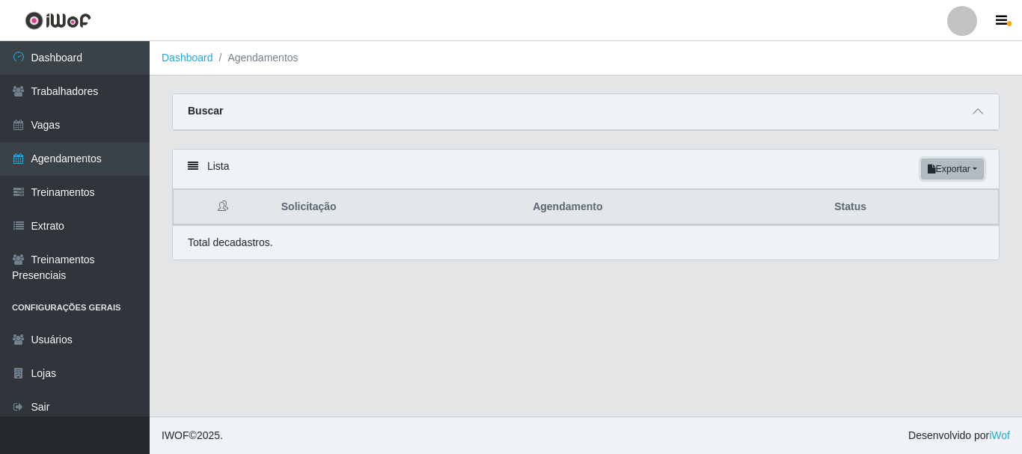
click at [977, 163] on button "Exportar" at bounding box center [952, 169] width 63 height 21
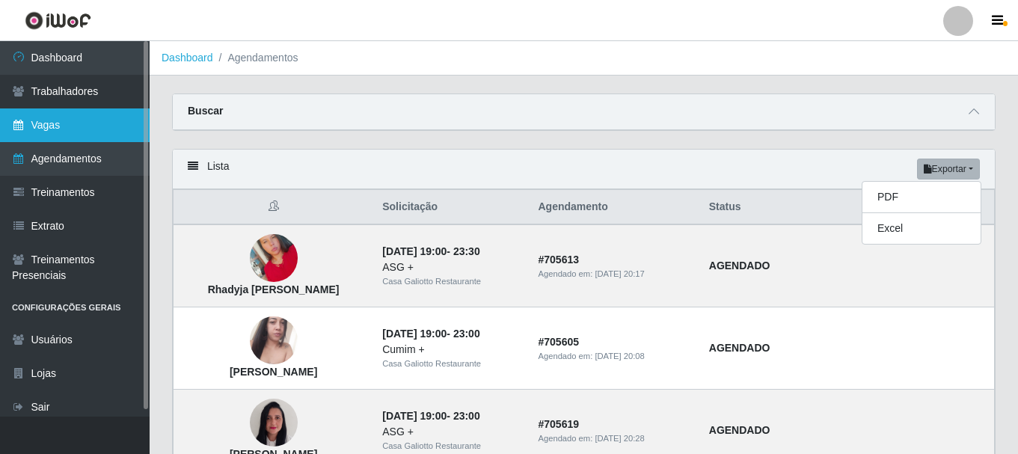
click at [87, 113] on link "Vagas" at bounding box center [75, 125] width 150 height 34
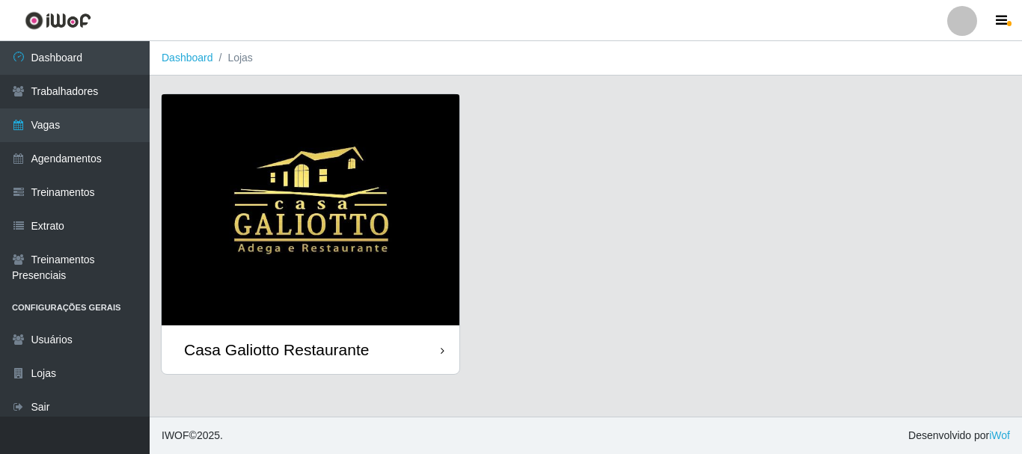
click at [433, 354] on div "Casa Galiotto Restaurante" at bounding box center [311, 349] width 298 height 49
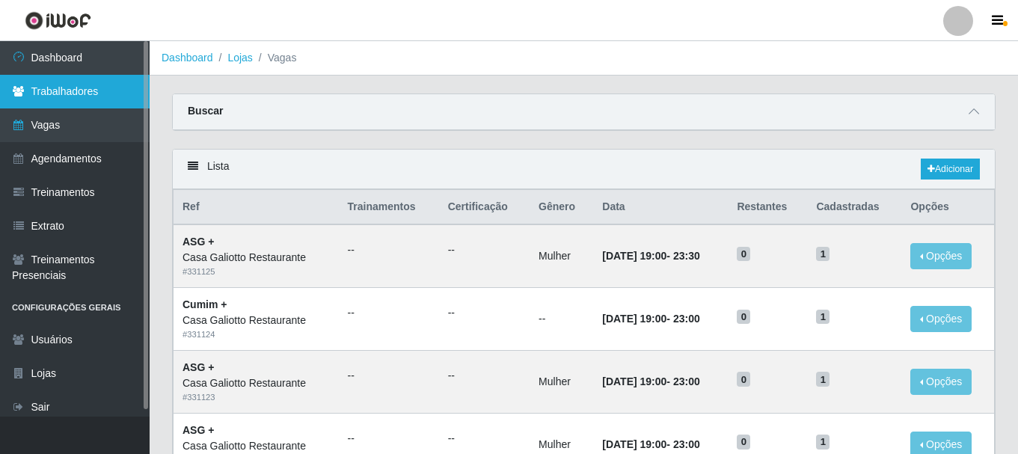
click at [87, 79] on link "Trabalhadores" at bounding box center [75, 92] width 150 height 34
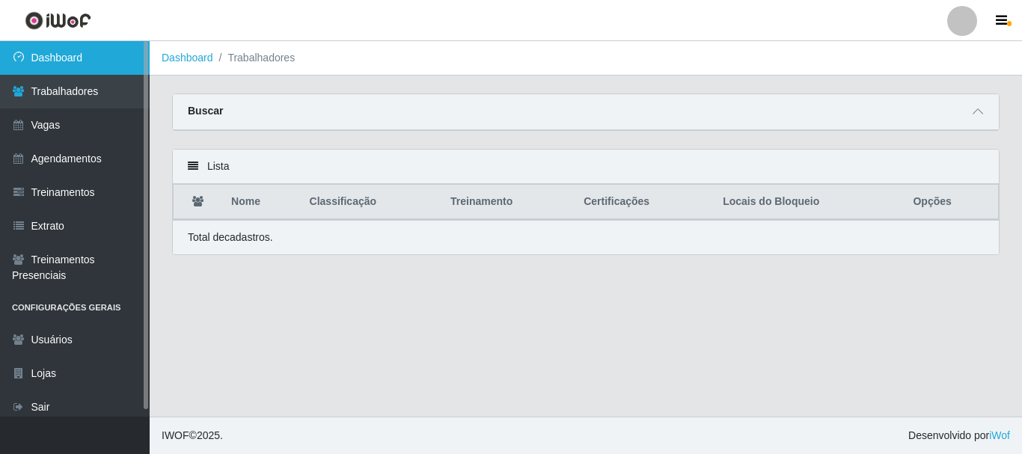
click at [54, 72] on link "Dashboard" at bounding box center [75, 58] width 150 height 34
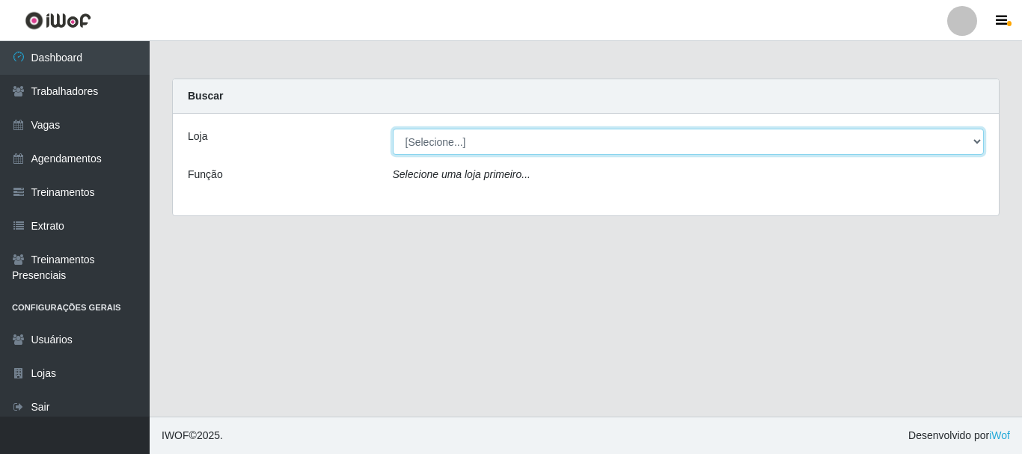
click at [535, 147] on select "[Selecione...] [GEOGRAPHIC_DATA]" at bounding box center [689, 142] width 592 height 26
select select "279"
click at [393, 129] on select "[Selecione...] [GEOGRAPHIC_DATA]" at bounding box center [689, 142] width 592 height 26
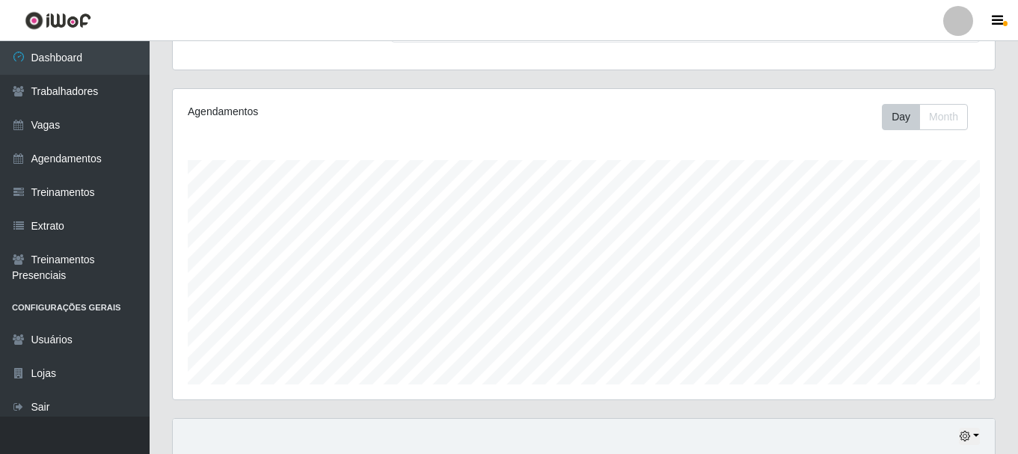
scroll to position [406, 0]
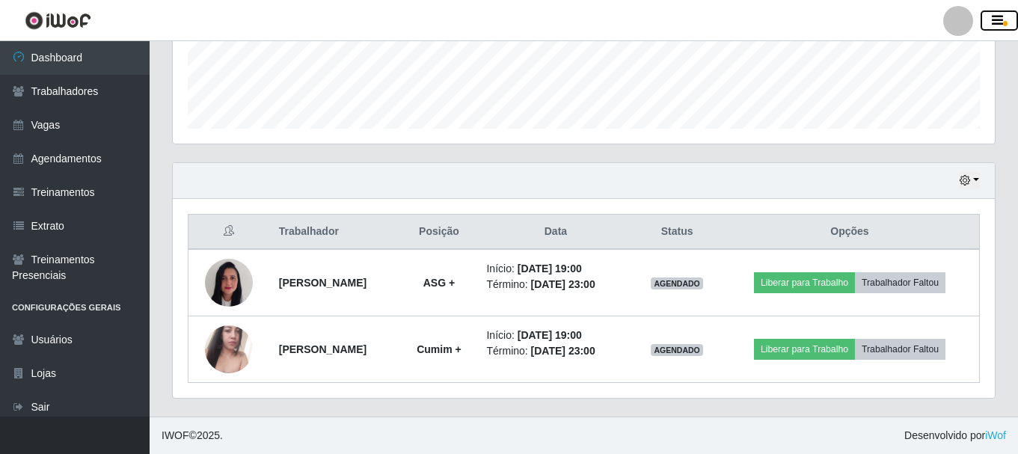
click at [992, 24] on icon "button" at bounding box center [997, 20] width 11 height 13
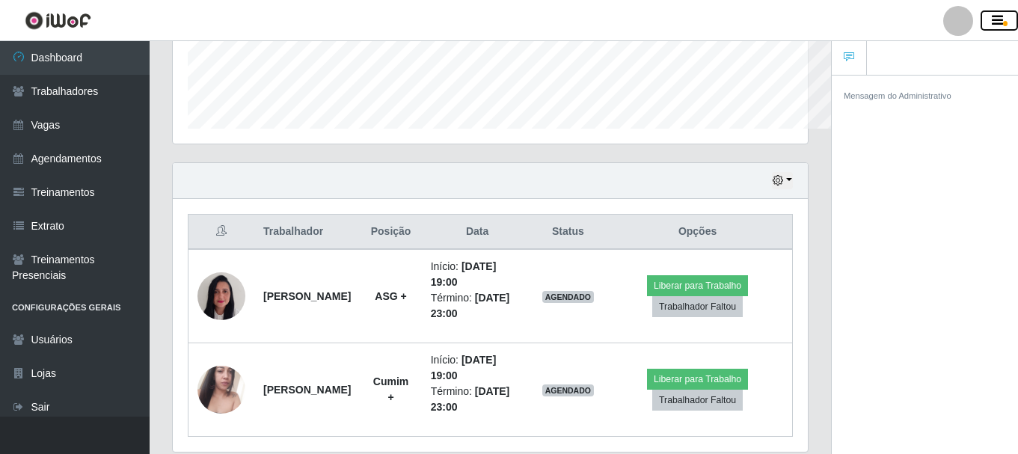
scroll to position [747546, 747220]
click at [992, 24] on icon "button" at bounding box center [997, 20] width 11 height 13
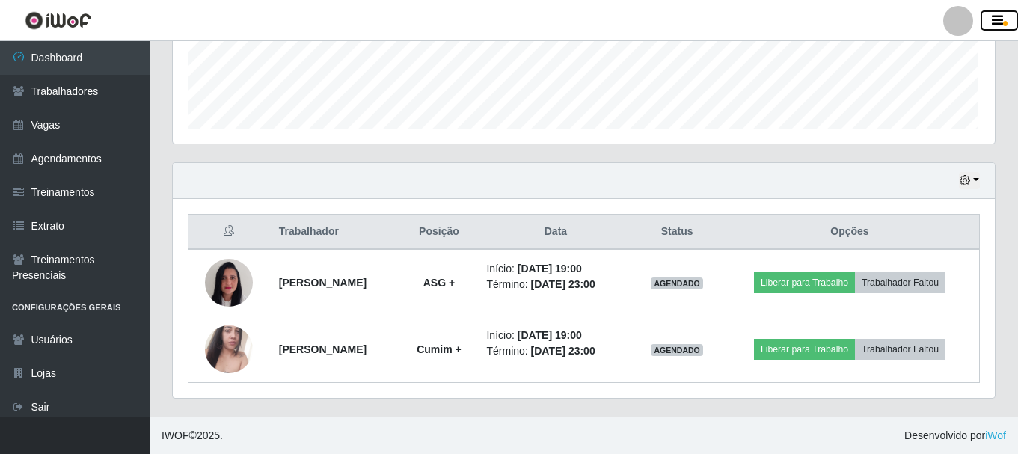
scroll to position [310, 822]
